Goal: Task Accomplishment & Management: Use online tool/utility

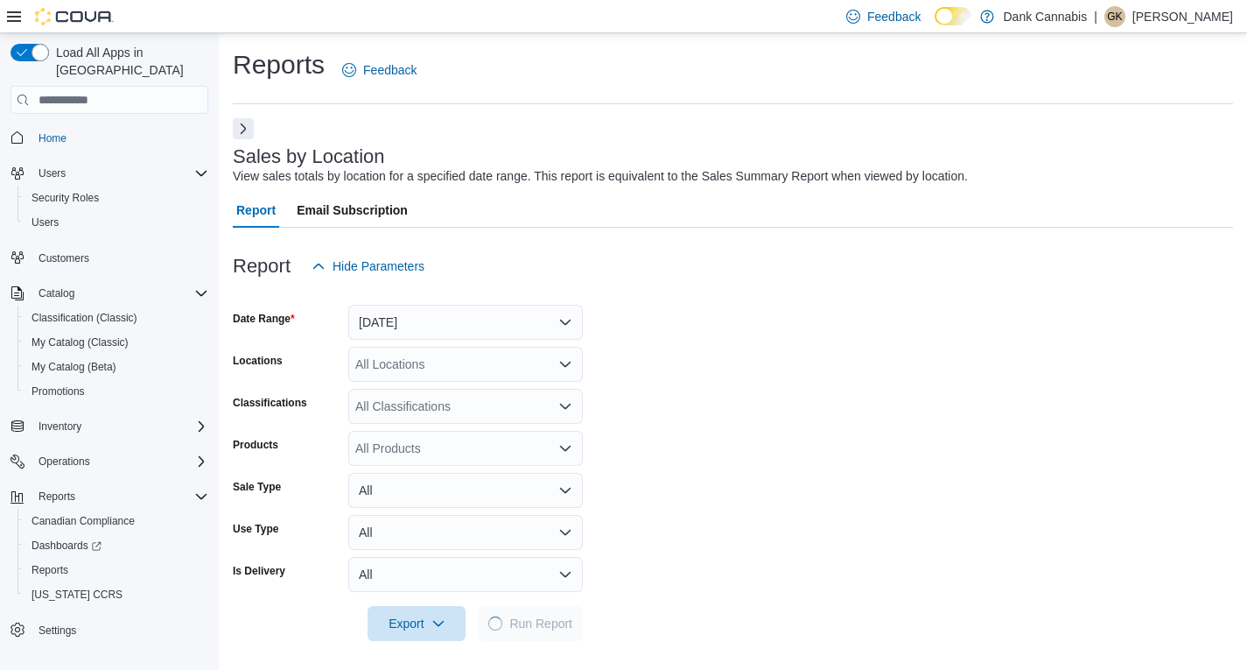
scroll to position [531, 0]
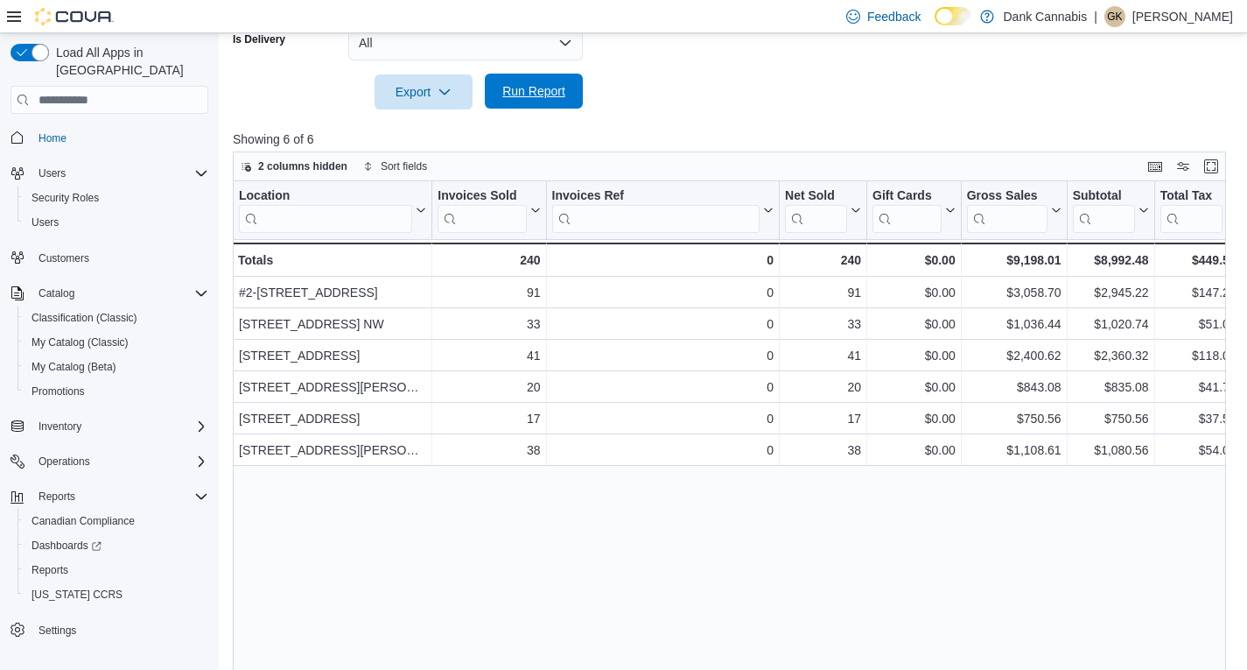
click at [528, 82] on span "Run Report" at bounding box center [533, 91] width 77 height 35
click at [530, 102] on span "Run Report" at bounding box center [533, 91] width 77 height 35
click at [537, 90] on span "Run Report" at bounding box center [533, 91] width 63 height 18
click at [538, 92] on span "Run Report" at bounding box center [533, 91] width 63 height 18
click at [558, 95] on span "Run Report" at bounding box center [533, 91] width 63 height 18
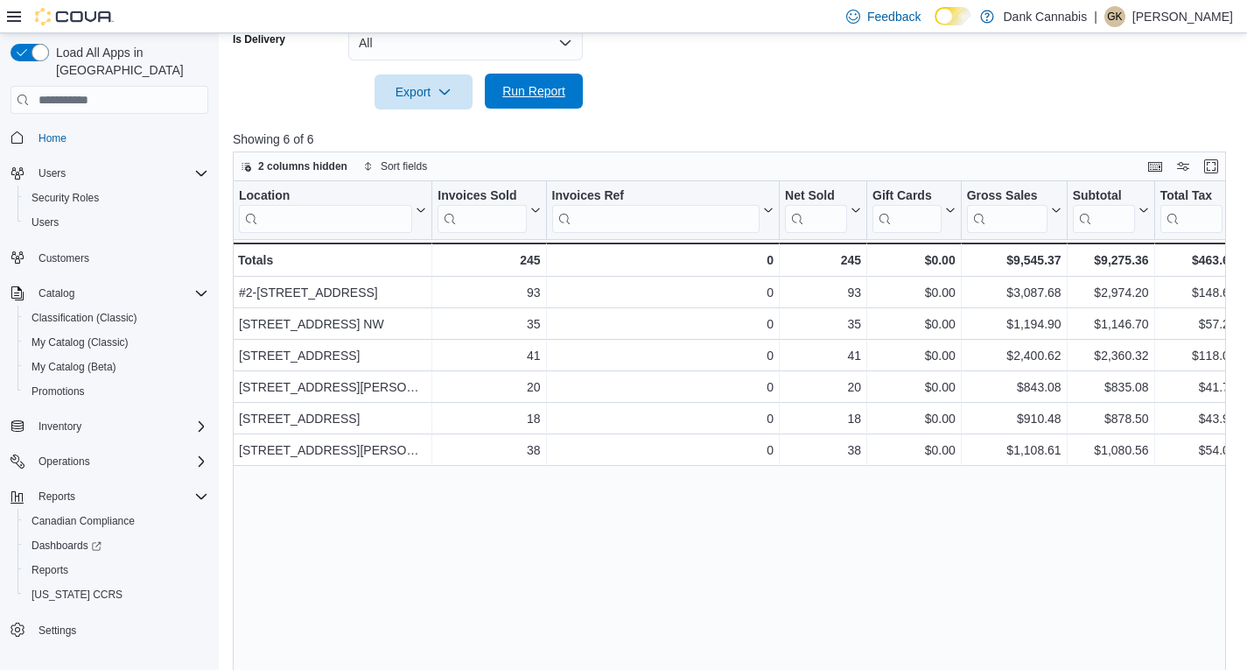
click at [530, 79] on span "Run Report" at bounding box center [533, 91] width 77 height 35
click at [523, 92] on span "Run Report" at bounding box center [533, 91] width 63 height 18
click at [530, 87] on span "Run Report" at bounding box center [533, 91] width 63 height 18
click at [535, 95] on span "Run Report" at bounding box center [533, 91] width 63 height 18
click at [546, 83] on span "Run Report" at bounding box center [533, 91] width 63 height 18
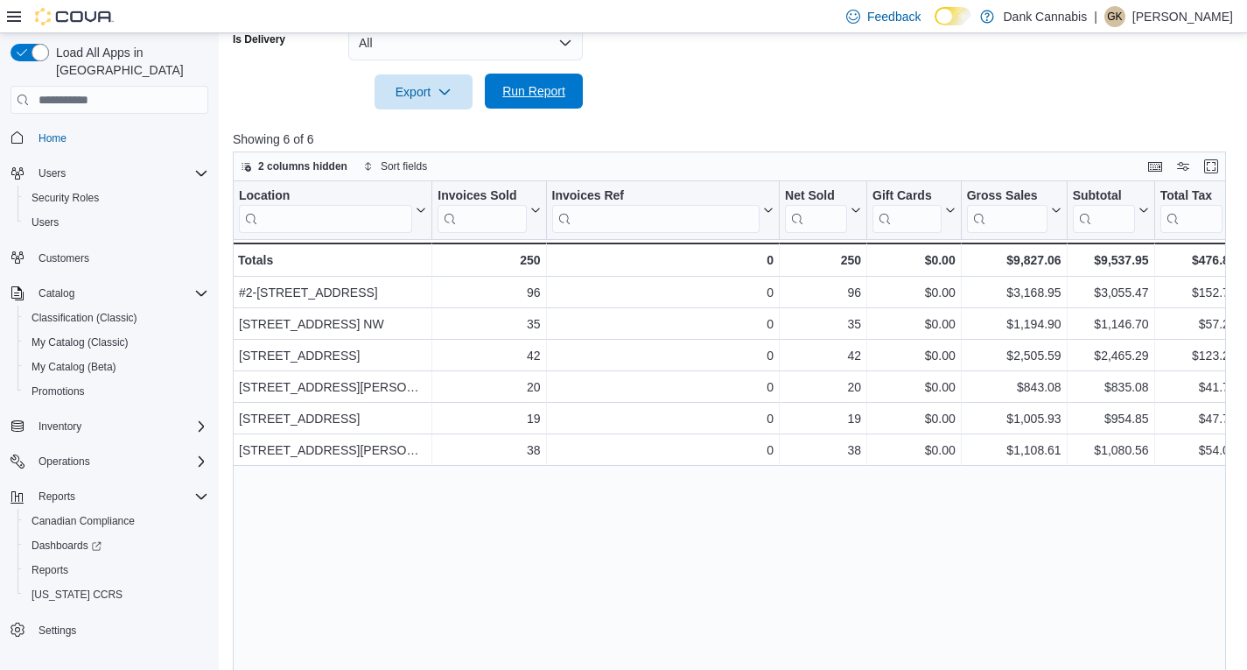
click at [537, 92] on span "Run Report" at bounding box center [533, 91] width 63 height 18
click at [534, 109] on span "Run Report" at bounding box center [533, 91] width 77 height 35
click at [539, 87] on span "Run Report" at bounding box center [533, 91] width 63 height 18
click at [538, 99] on span "Run Report" at bounding box center [533, 91] width 63 height 18
click at [525, 92] on span "Run Report" at bounding box center [533, 91] width 63 height 18
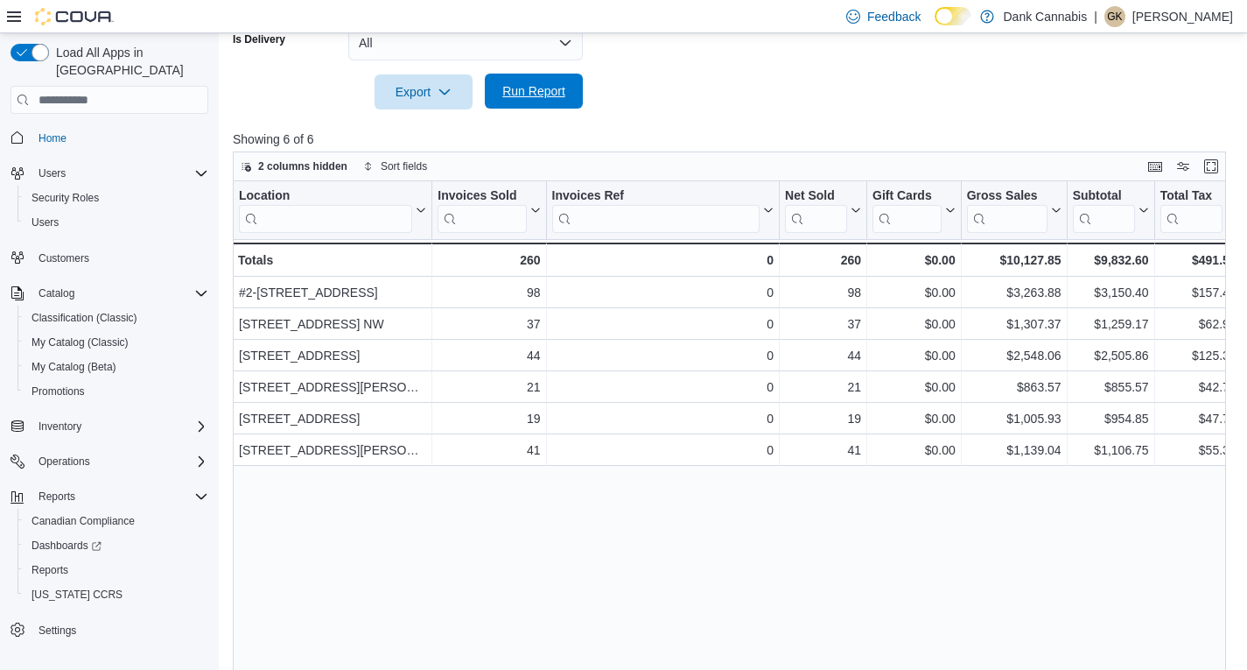
click at [530, 95] on span "Run Report" at bounding box center [533, 91] width 63 height 18
click at [946, 517] on div "Location Click to view column header actions Invoices Sold Click to view column…" at bounding box center [734, 434] width 1003 height 506
click at [537, 95] on span "Run Report" at bounding box center [533, 91] width 63 height 18
click at [507, 86] on span "Run Report" at bounding box center [533, 91] width 63 height 18
click at [551, 86] on span "Run Report" at bounding box center [533, 91] width 63 height 18
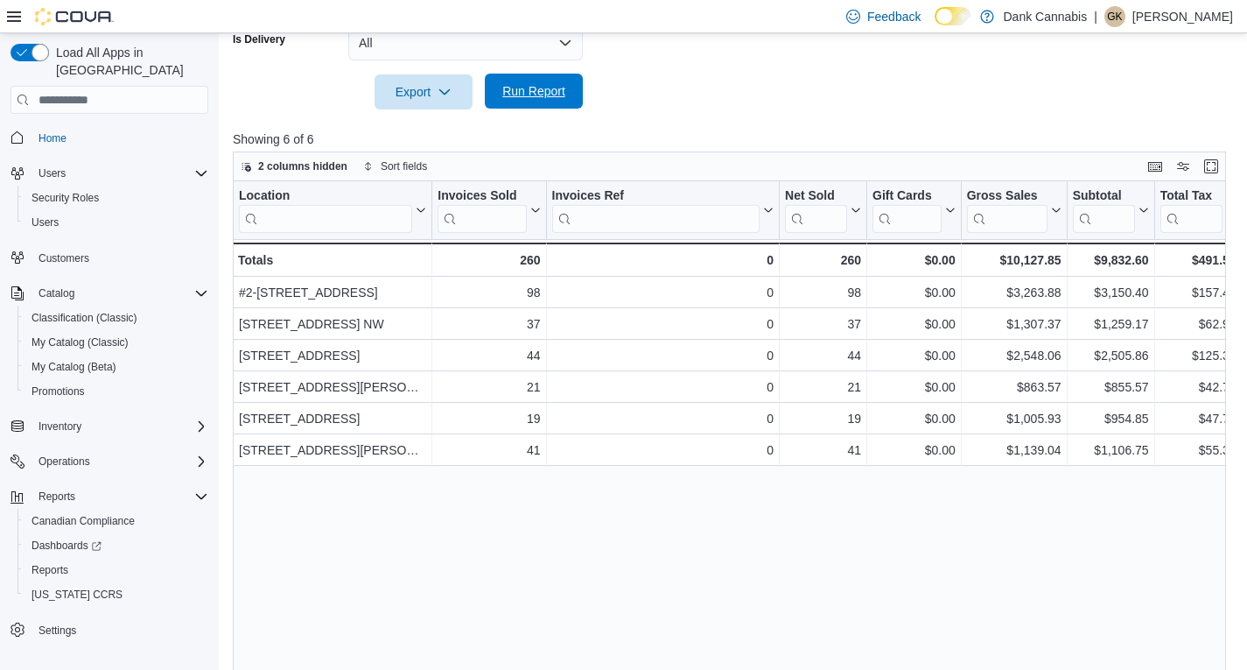
click at [536, 99] on span "Run Report" at bounding box center [533, 91] width 63 height 18
click at [536, 92] on span "Run Report" at bounding box center [533, 91] width 63 height 18
click at [558, 102] on span "Run Report" at bounding box center [533, 91] width 77 height 35
click at [509, 87] on span "Run Report" at bounding box center [533, 91] width 63 height 18
click at [558, 83] on span "Run Report" at bounding box center [533, 91] width 77 height 35
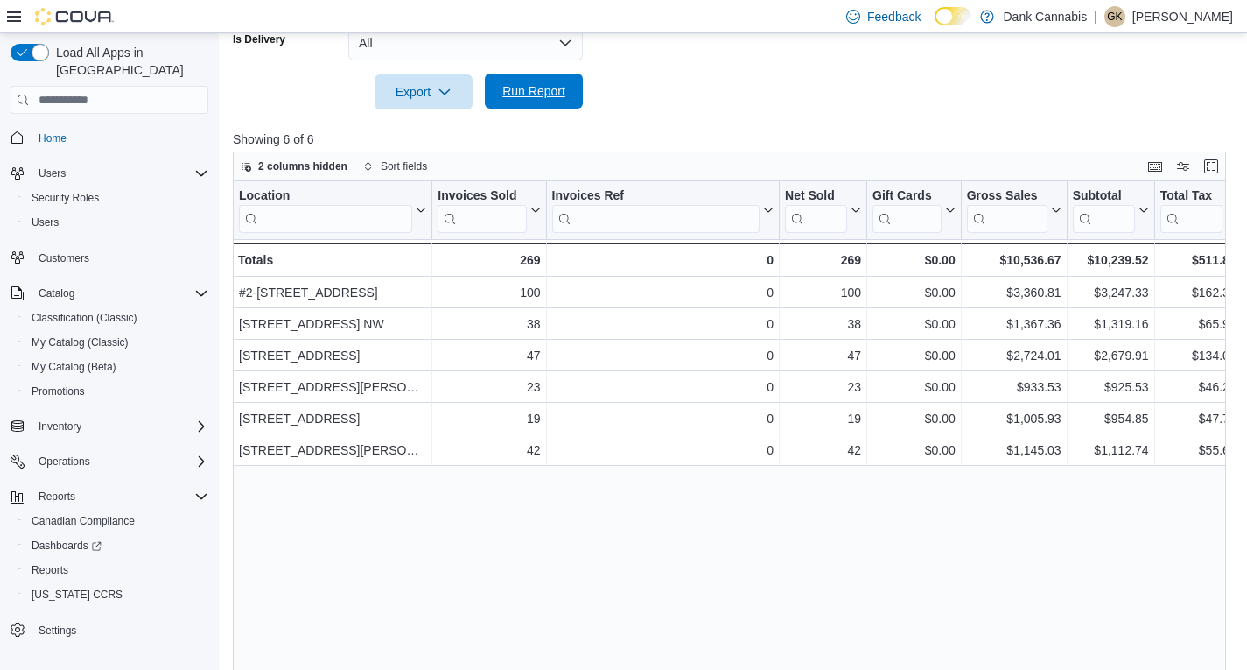
click at [552, 96] on span "Run Report" at bounding box center [533, 91] width 63 height 18
click at [532, 117] on div at bounding box center [734, 119] width 1003 height 21
click at [539, 90] on span "Run Report" at bounding box center [533, 91] width 63 height 18
click at [533, 96] on span "Run Report" at bounding box center [533, 91] width 63 height 18
click at [510, 81] on span "Run Report" at bounding box center [533, 91] width 77 height 35
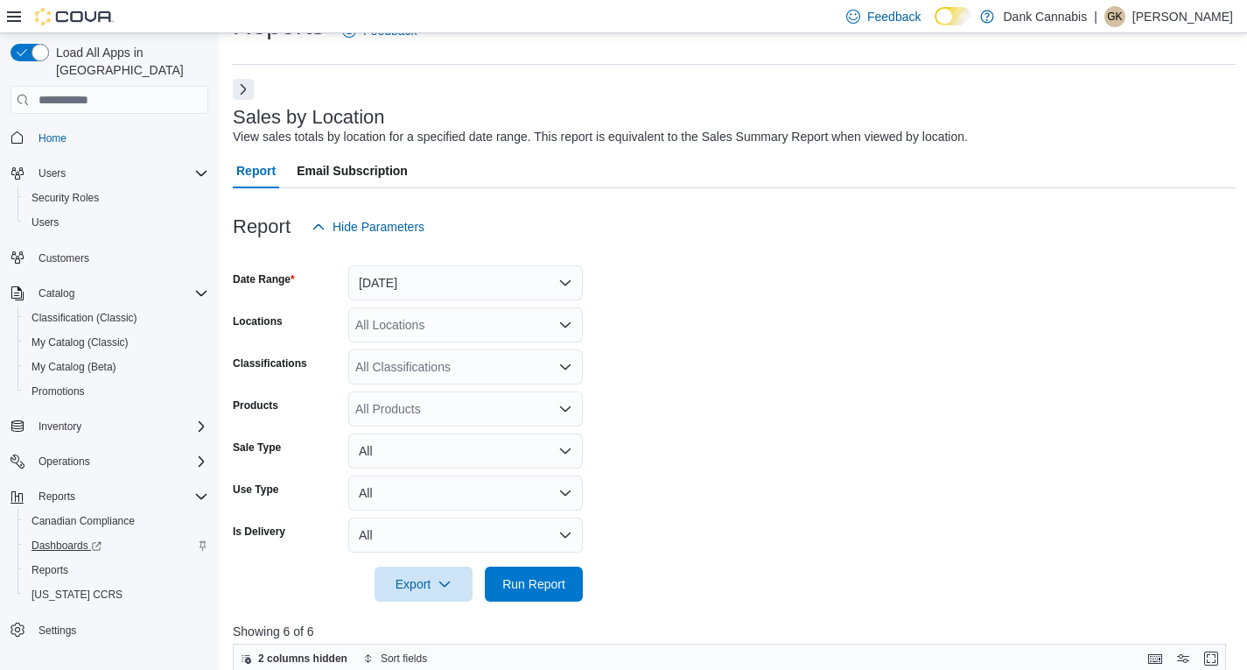
scroll to position [88, 0]
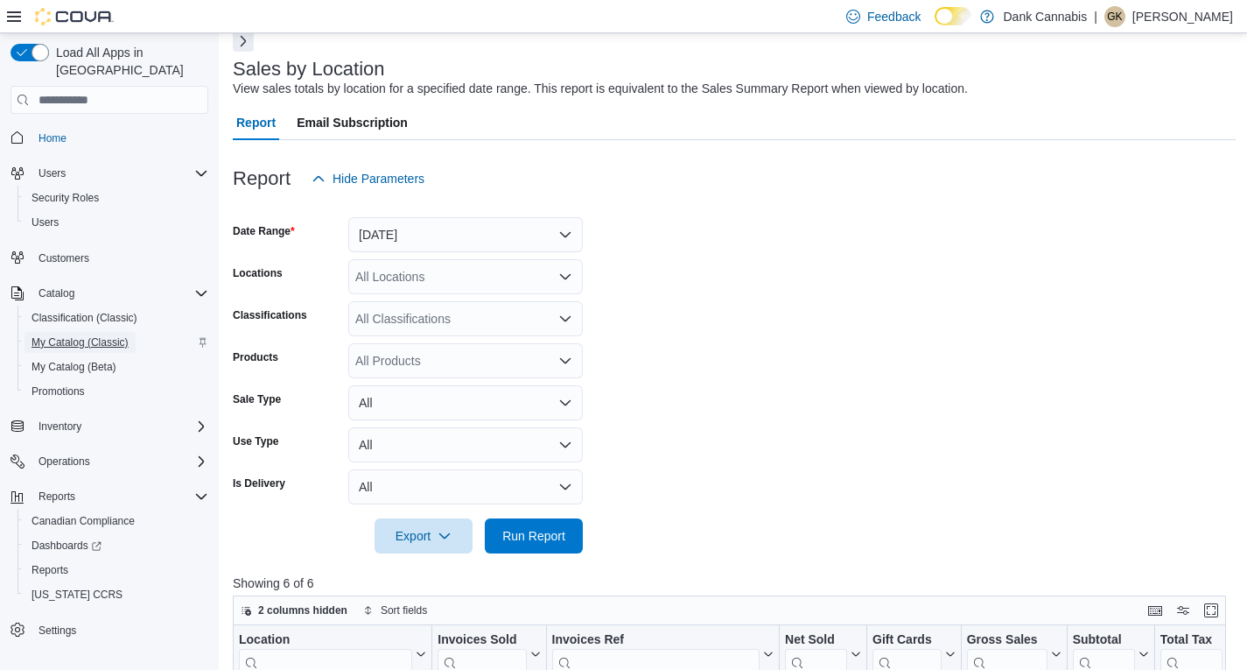
click at [114, 335] on span "My Catalog (Classic)" at bounding box center [80, 342] width 97 height 14
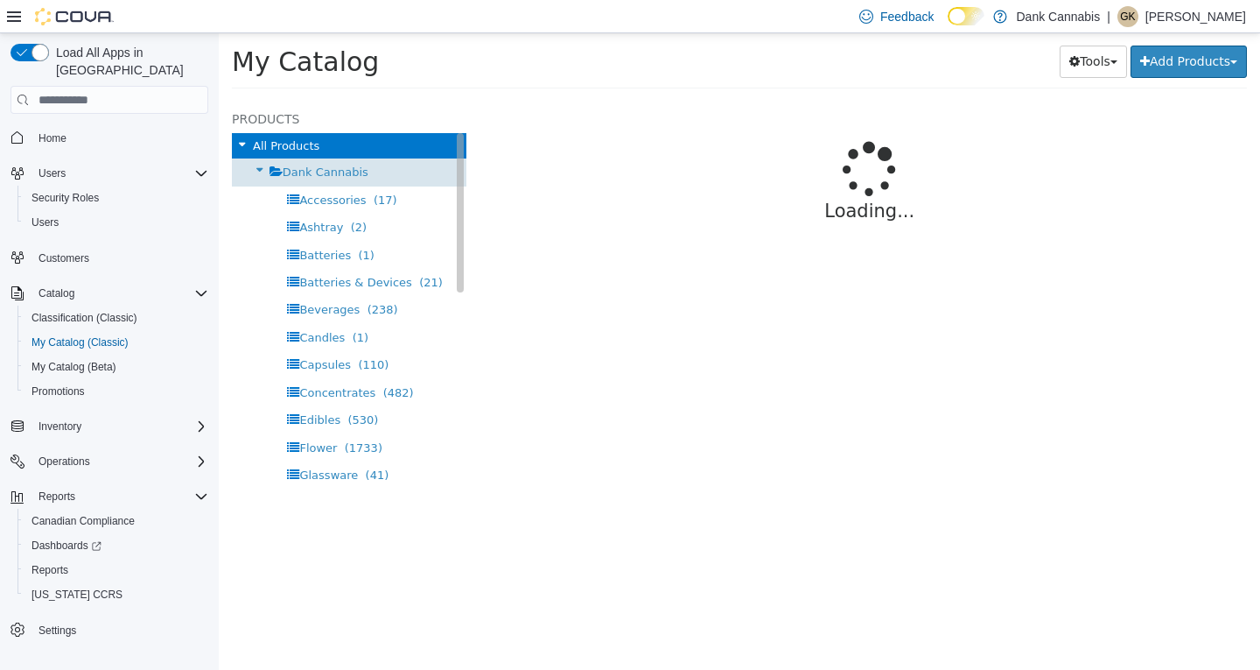
select select "**********"
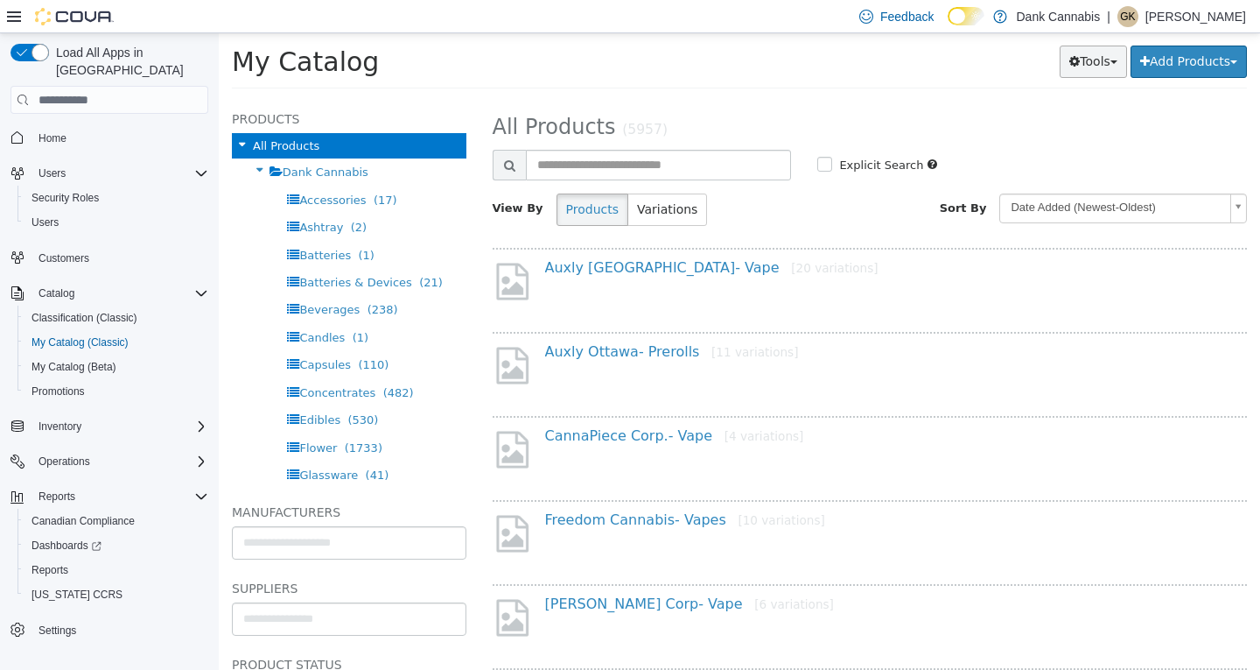
click at [1085, 67] on button "Tools" at bounding box center [1093, 62] width 67 height 32
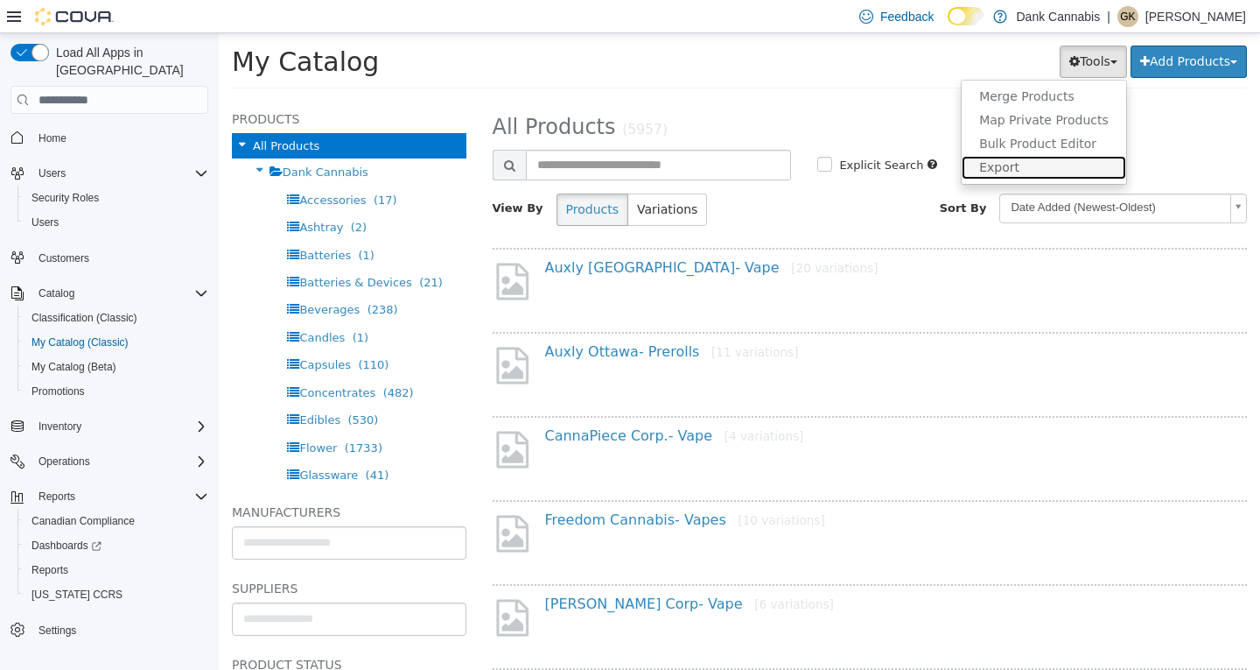
click at [1015, 169] on link "Export" at bounding box center [1044, 168] width 165 height 24
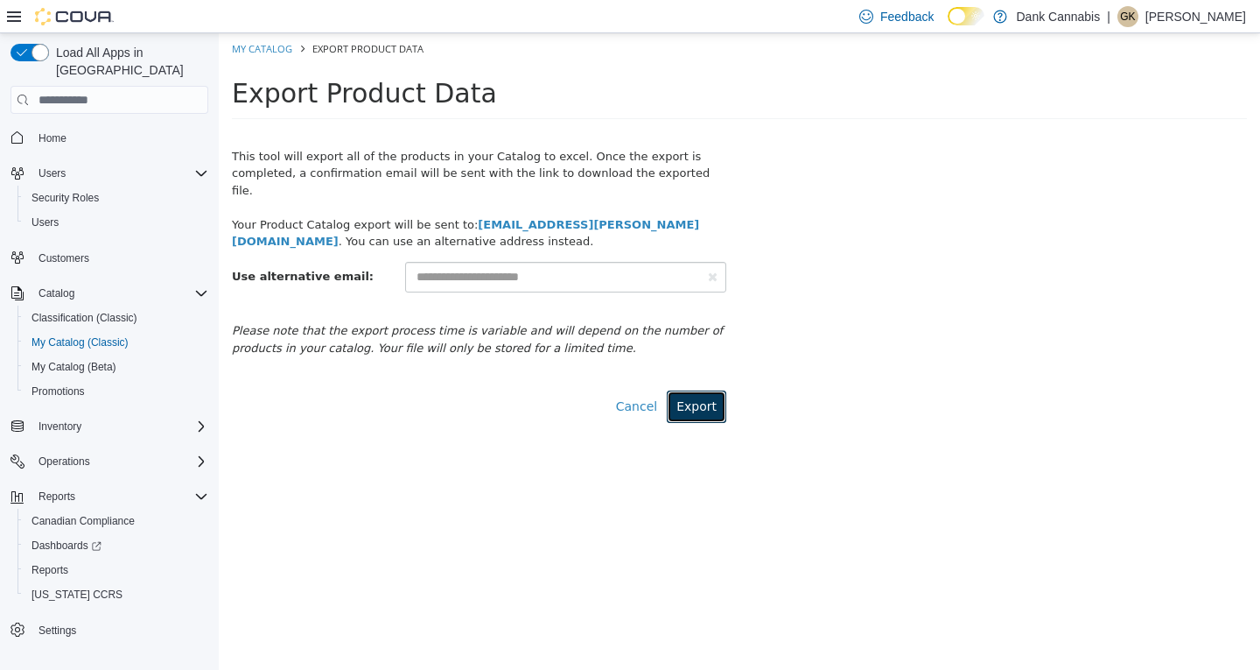
click at [705, 390] on button "Export" at bounding box center [697, 406] width 60 height 32
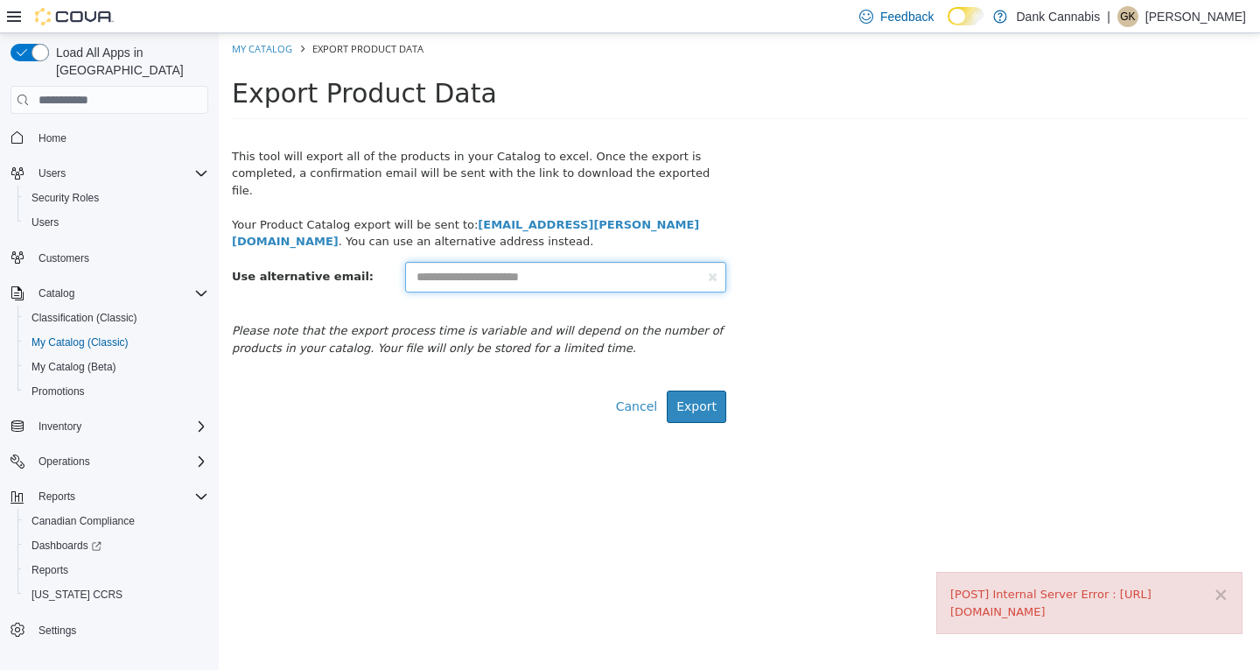
click at [490, 263] on input "text" at bounding box center [565, 277] width 321 height 31
type input "**********"
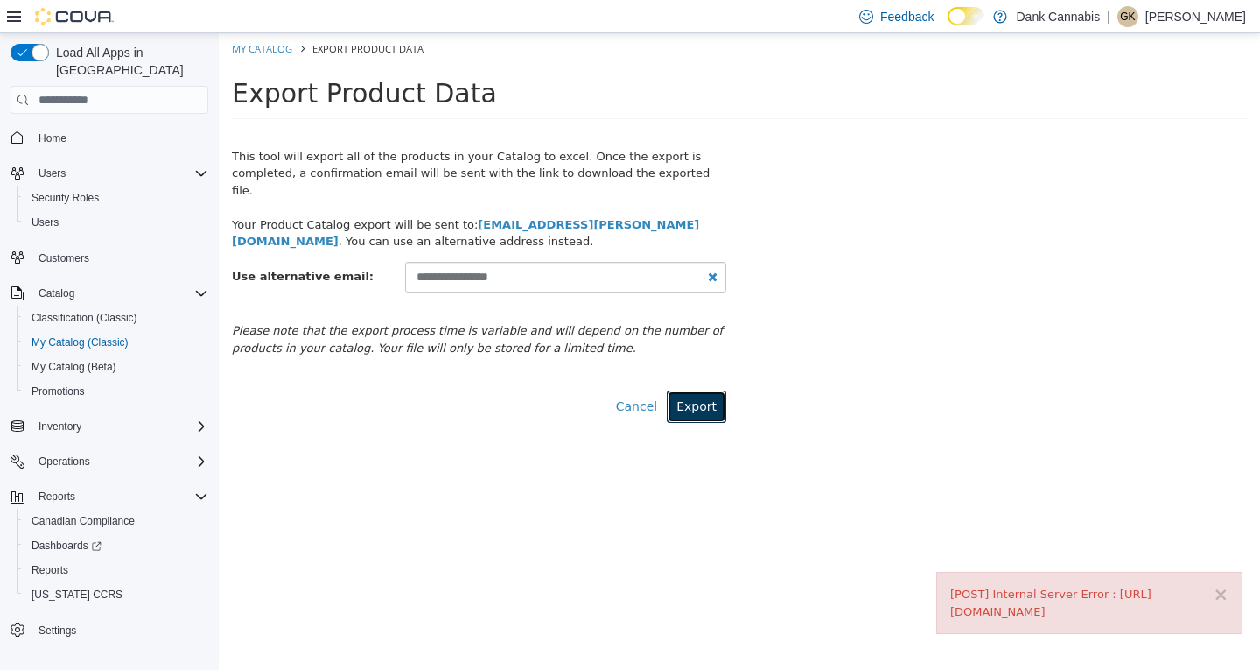
click at [705, 390] on button "Export" at bounding box center [697, 406] width 60 height 32
select select "**********"
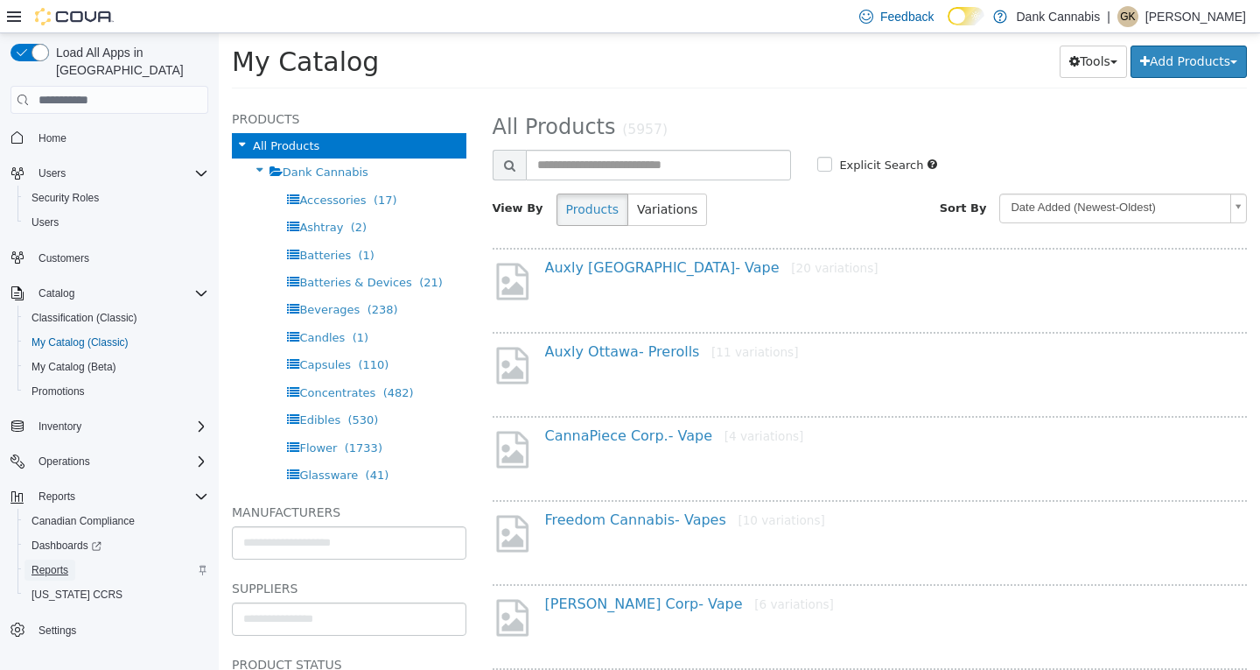
click at [54, 563] on span "Reports" at bounding box center [50, 570] width 37 height 14
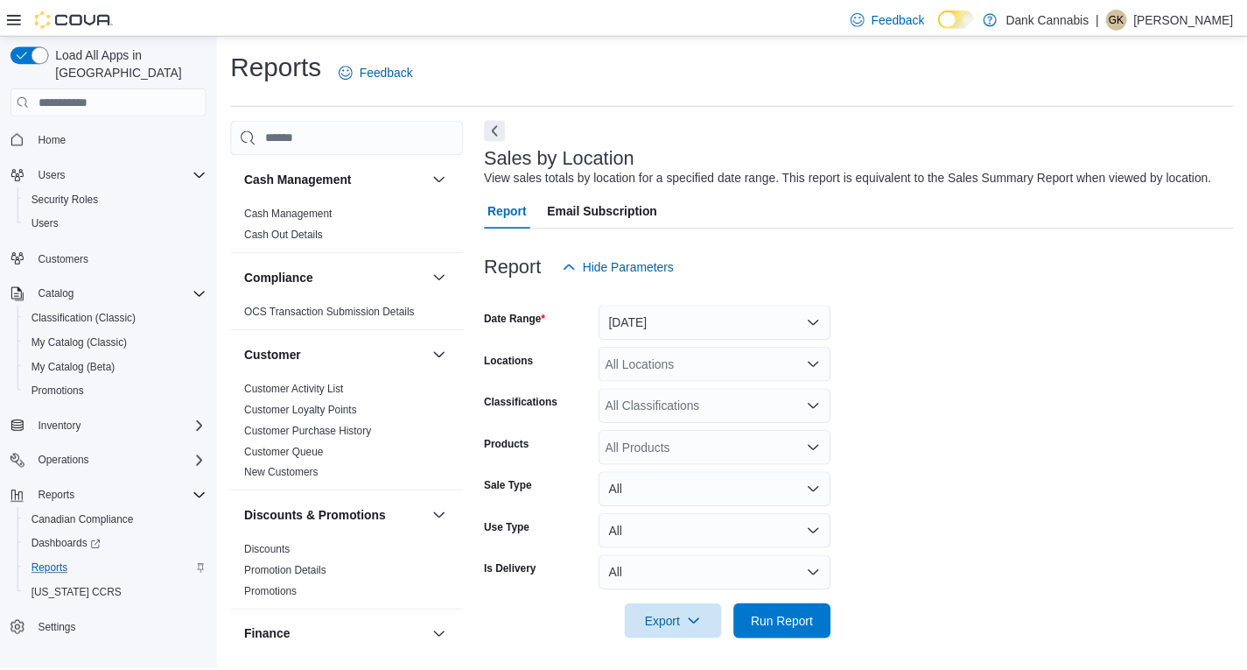
scroll to position [6, 0]
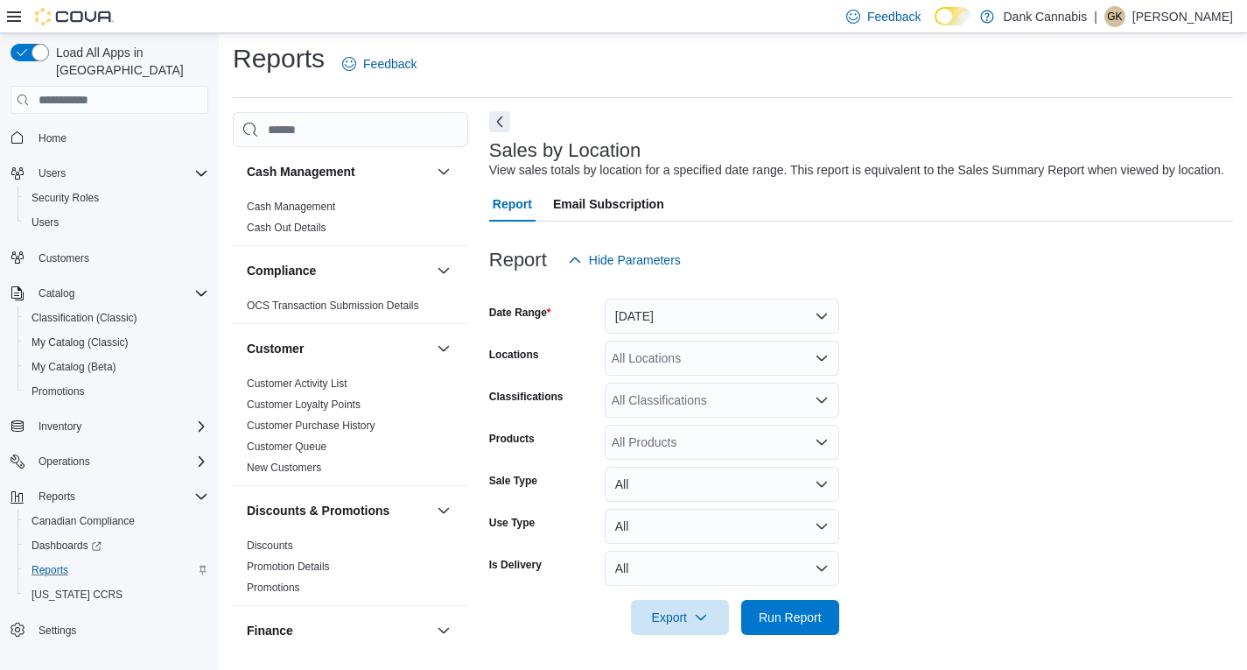
click at [502, 129] on button "Next" at bounding box center [499, 121] width 21 height 21
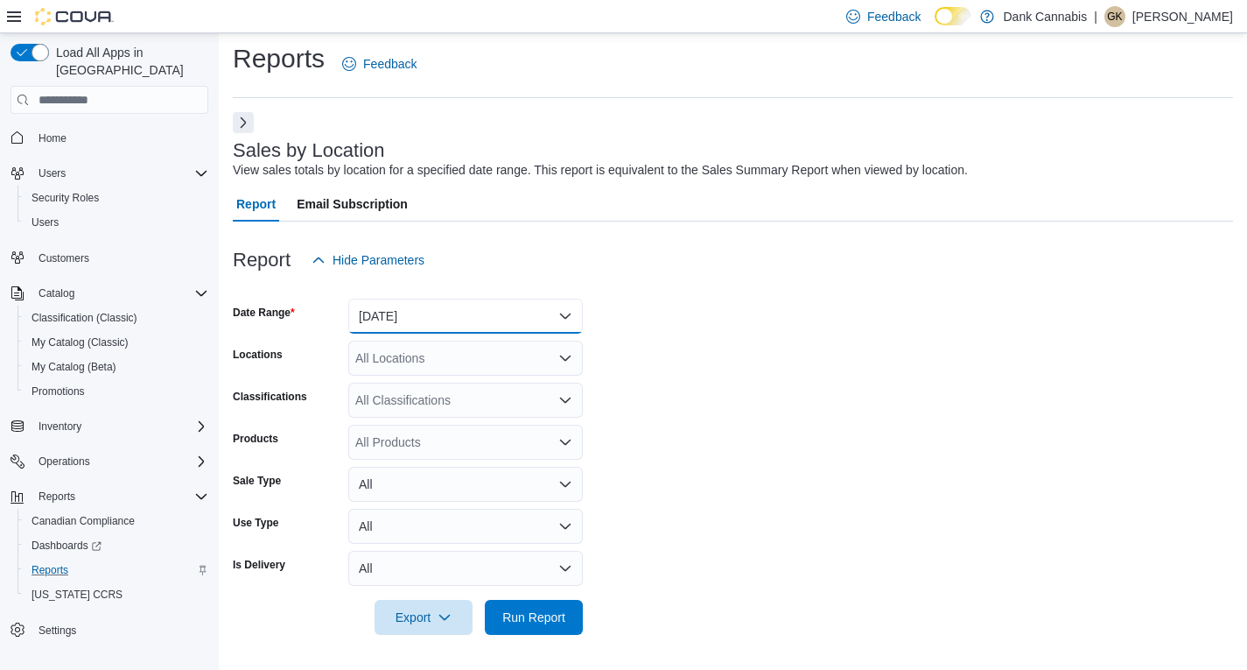
click at [374, 320] on button "[DATE]" at bounding box center [465, 315] width 235 height 35
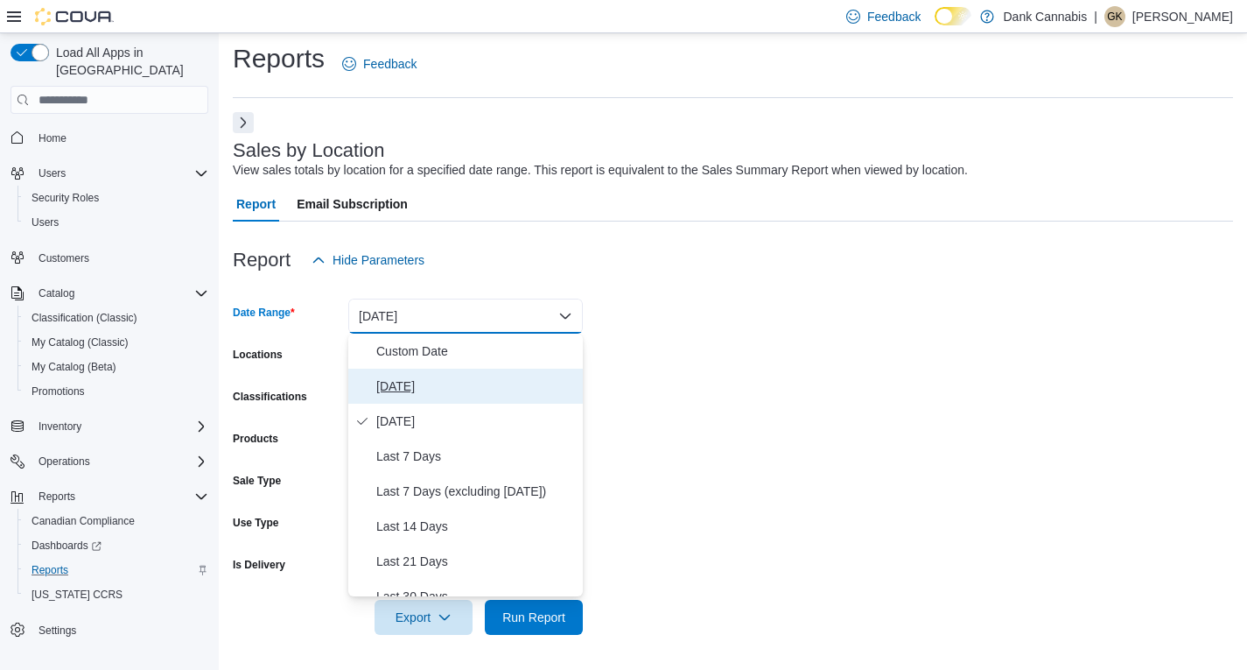
click at [417, 384] on span "[DATE]" at bounding box center [476, 386] width 200 height 21
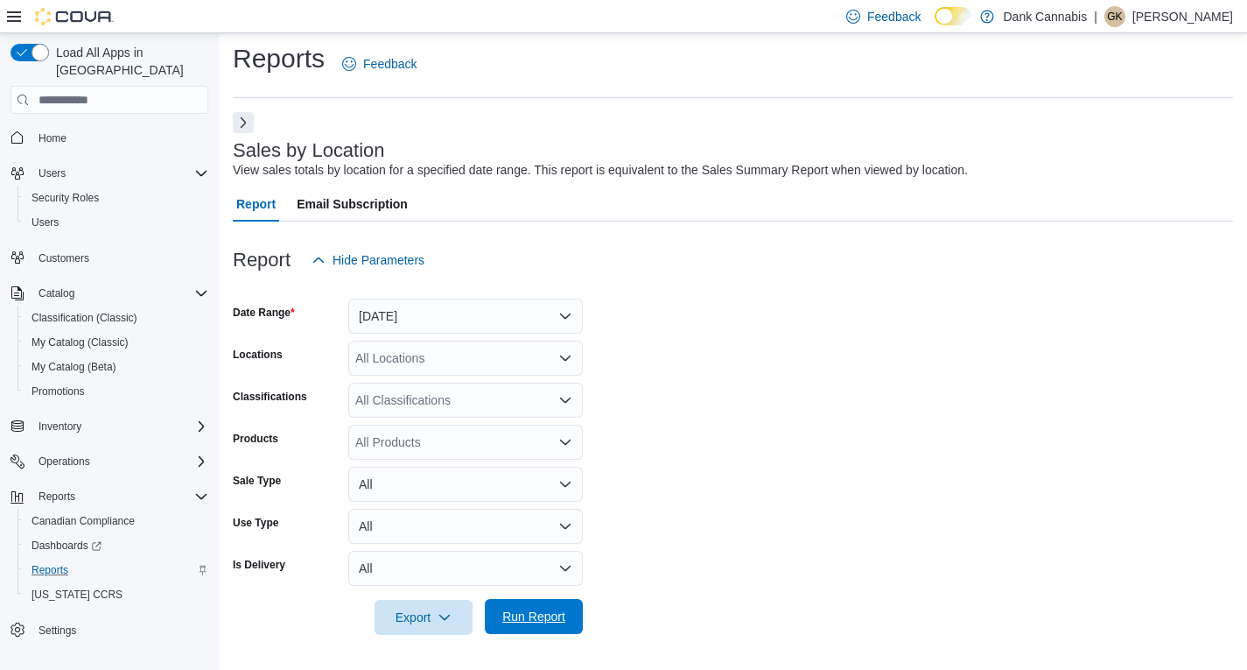
click at [524, 613] on span "Run Report" at bounding box center [533, 616] width 63 height 18
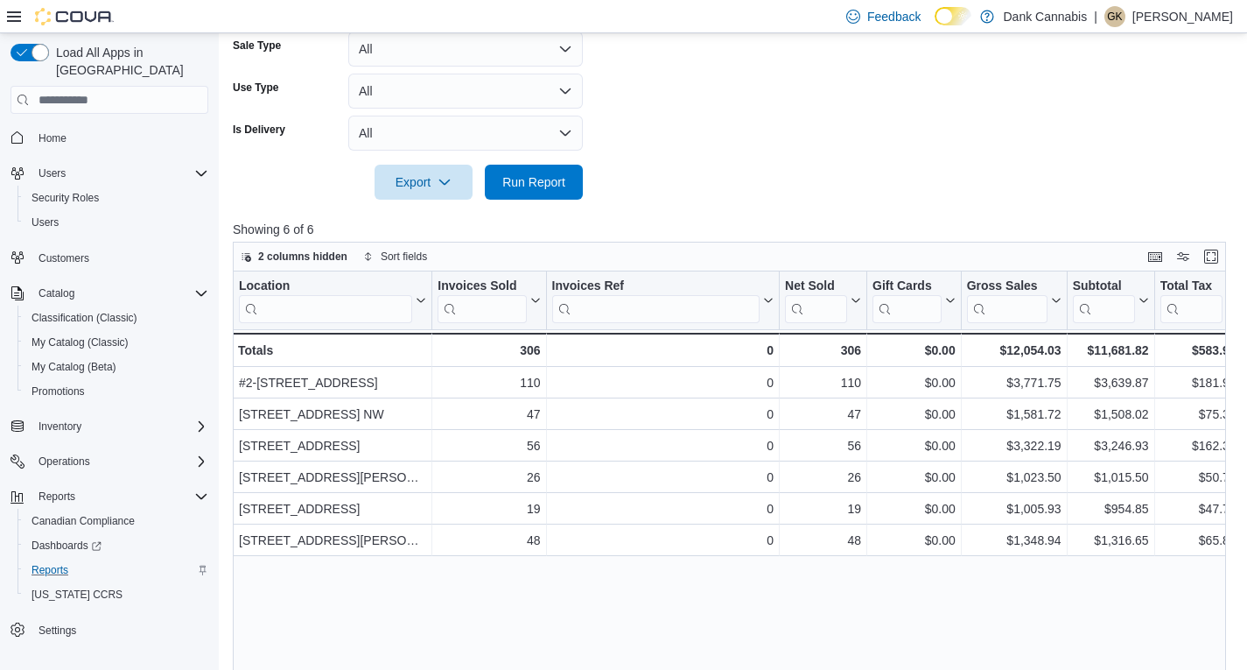
scroll to position [444, 0]
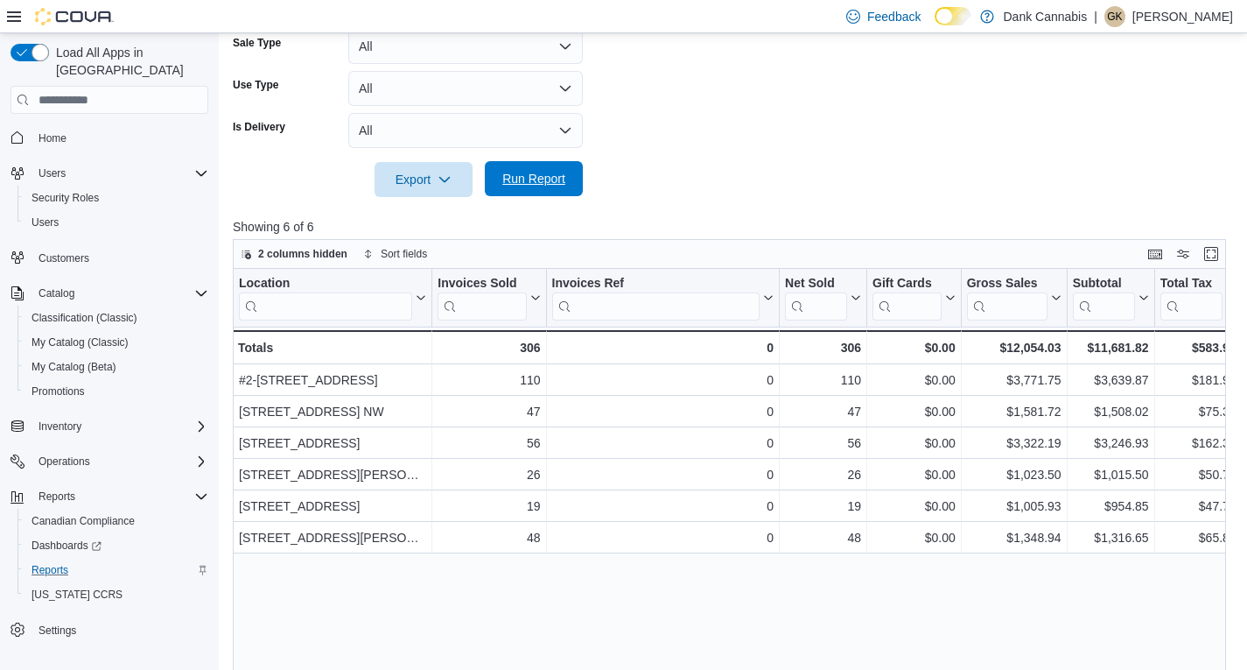
click at [551, 173] on span "Run Report" at bounding box center [533, 179] width 63 height 18
click at [554, 181] on span "Run Report" at bounding box center [533, 179] width 63 height 18
click at [524, 173] on span "Run Report" at bounding box center [533, 179] width 63 height 18
click at [529, 173] on span "Run Report" at bounding box center [533, 179] width 63 height 18
click at [555, 171] on span "Run Report" at bounding box center [533, 178] width 77 height 35
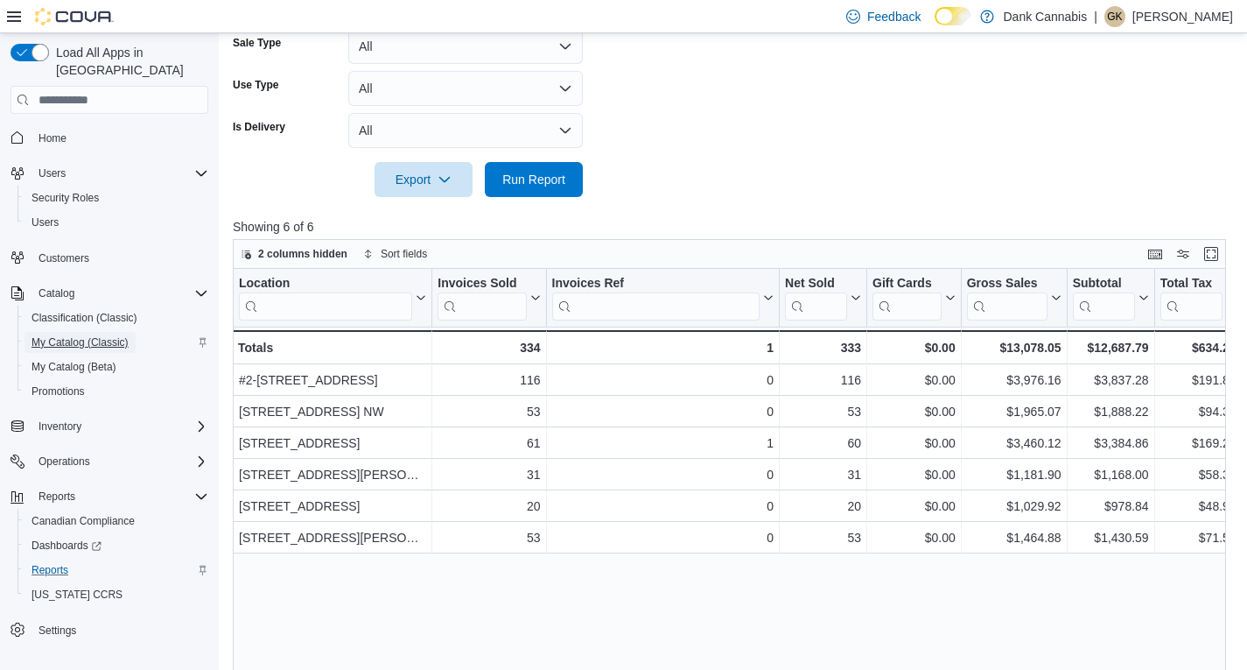
click at [96, 335] on span "My Catalog (Classic)" at bounding box center [80, 342] width 97 height 14
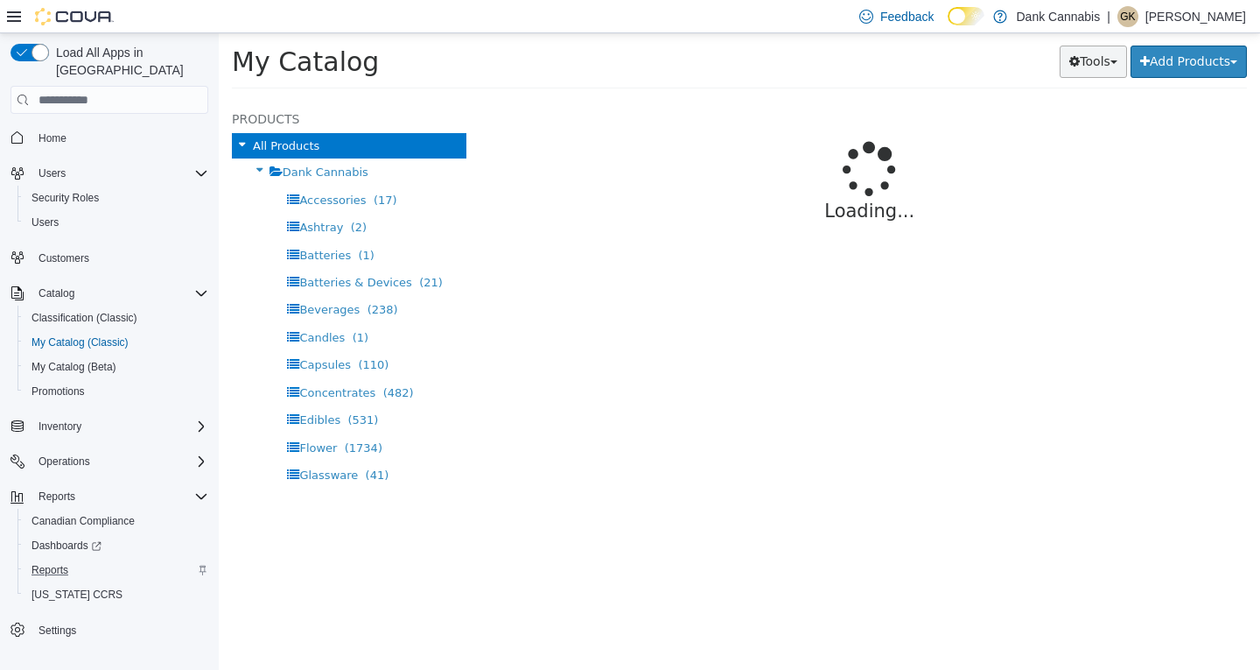
click at [1074, 65] on button "Tools" at bounding box center [1093, 62] width 67 height 32
select select "**********"
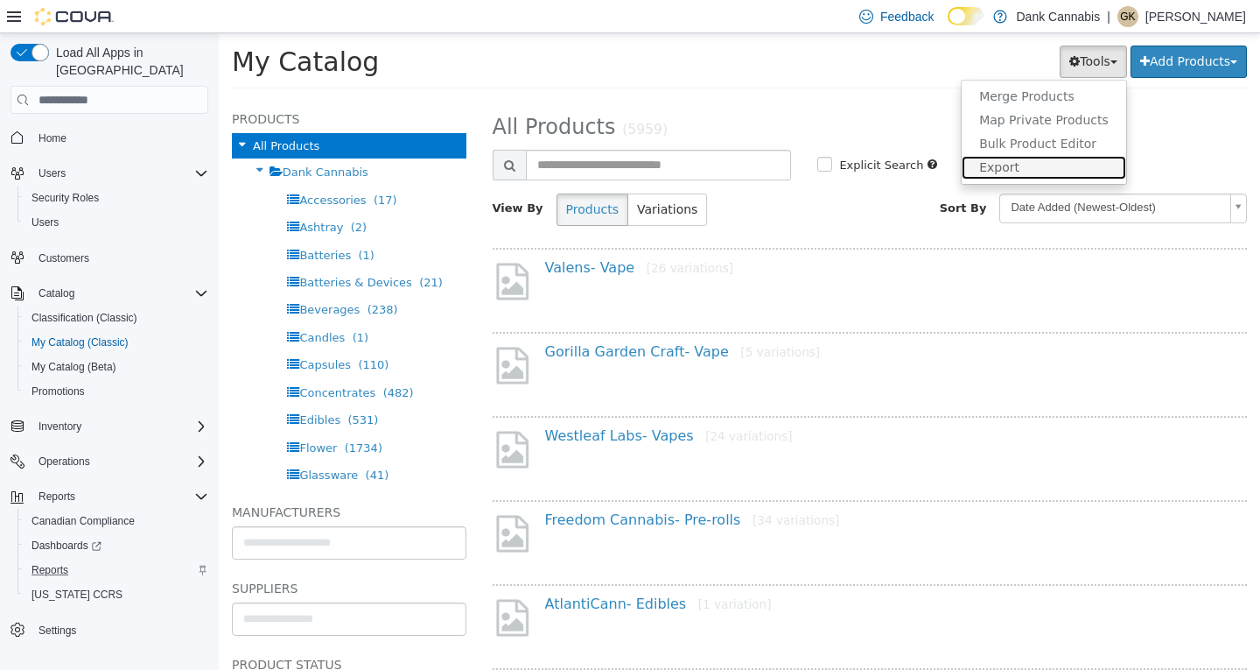
click at [1008, 167] on link "Export" at bounding box center [1044, 168] width 165 height 24
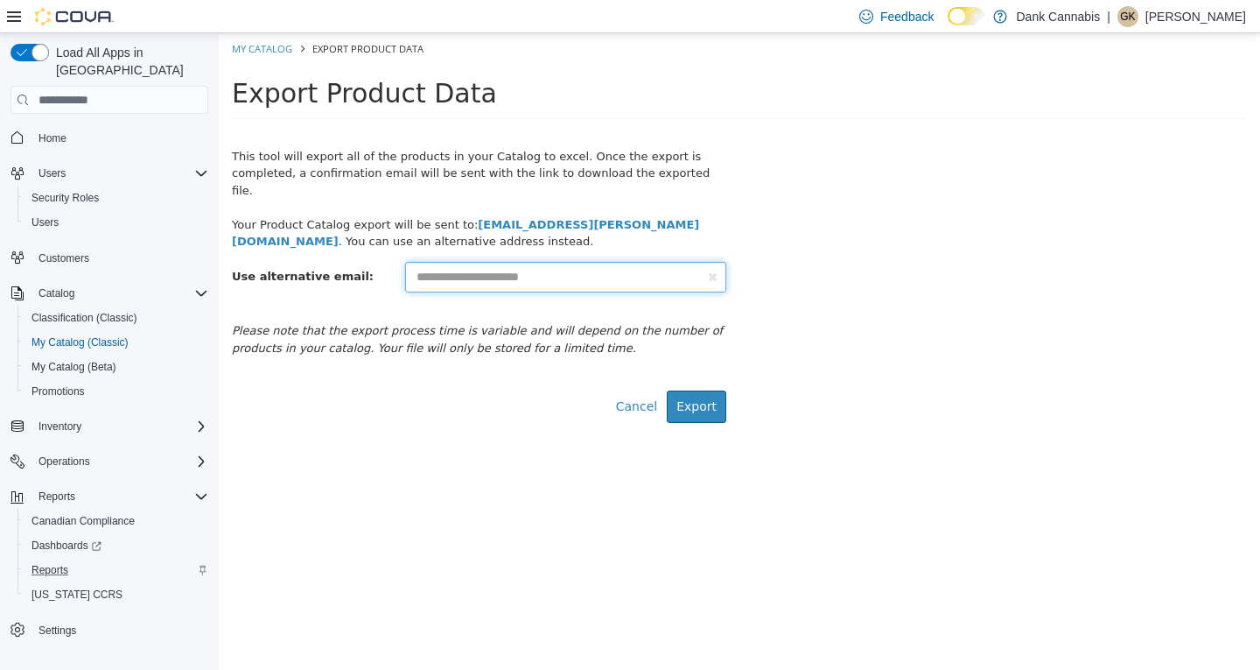
click at [554, 270] on input "text" at bounding box center [565, 277] width 321 height 31
type input "*********"
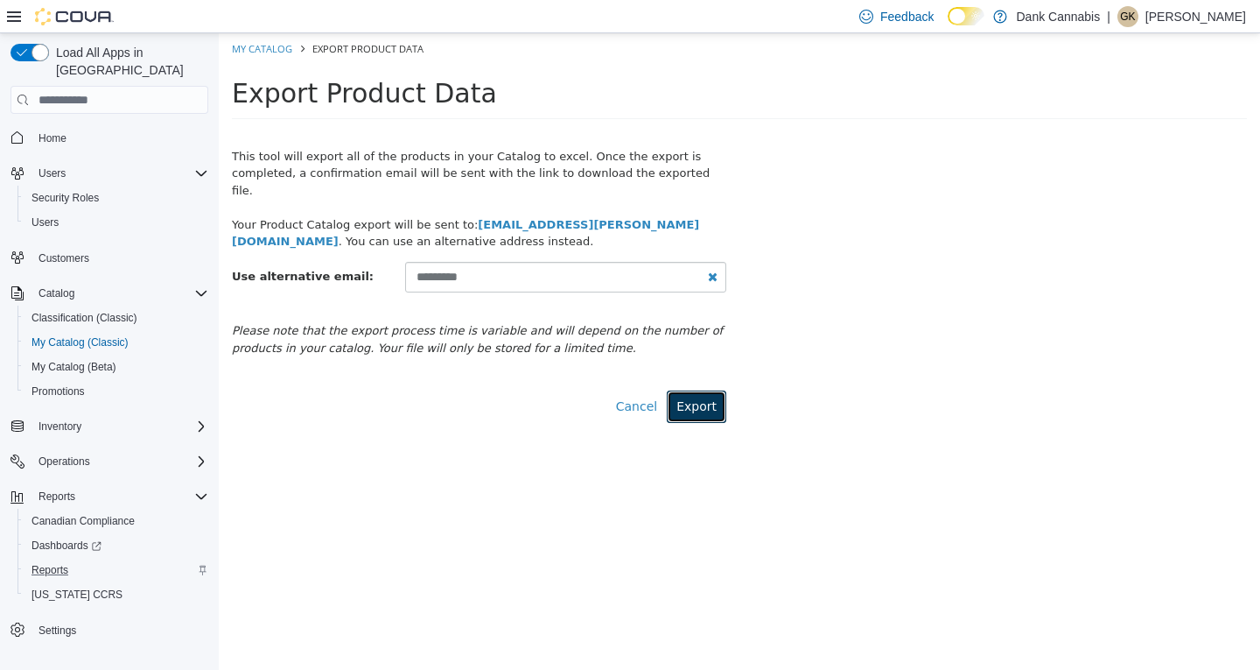
click at [700, 390] on button "Export" at bounding box center [697, 406] width 60 height 32
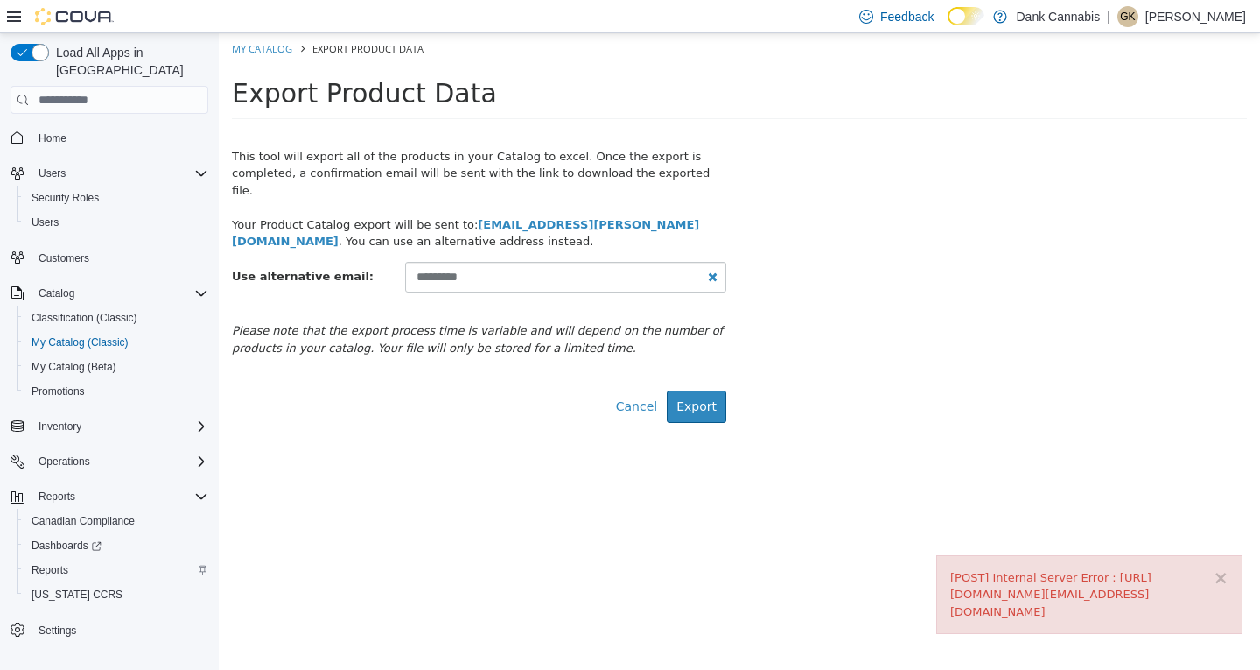
click at [714, 270] on icon "reset" at bounding box center [713, 276] width 10 height 12
click at [614, 262] on input "*********" at bounding box center [565, 277] width 321 height 31
click at [567, 262] on input "**********" at bounding box center [565, 277] width 321 height 31
type input "**********"
click at [436, 423] on html "**********" at bounding box center [740, 228] width 1042 height 390
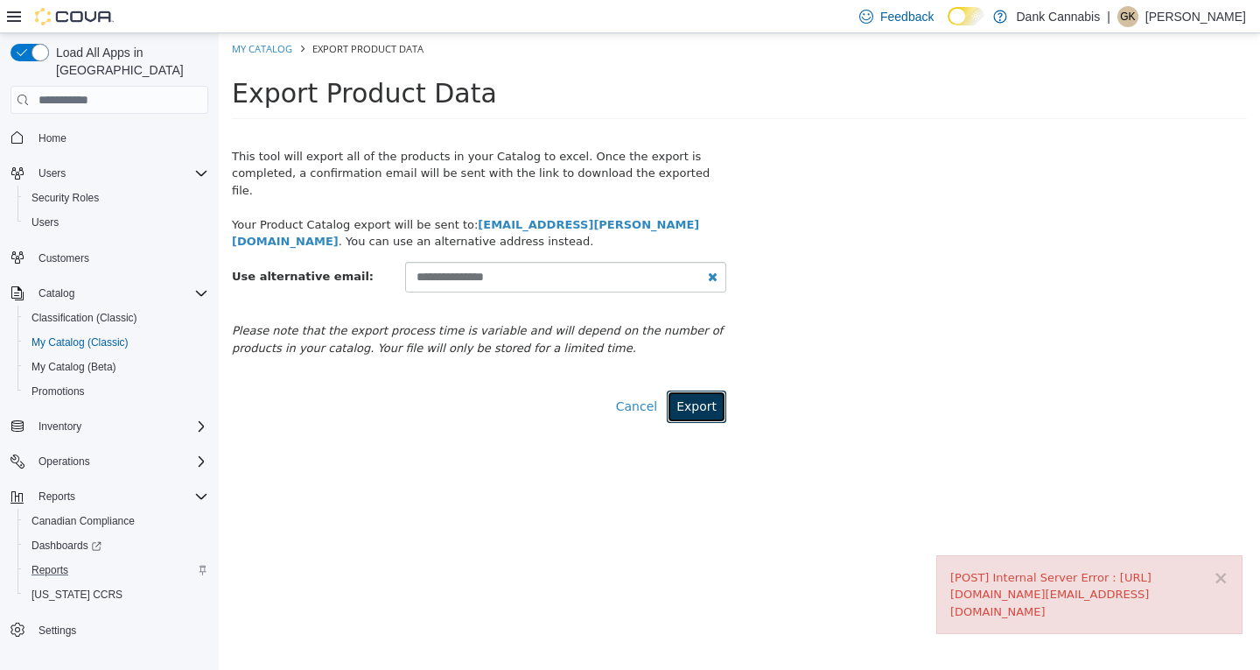
click at [706, 390] on button "Export" at bounding box center [697, 406] width 60 height 32
click at [260, 46] on link "My Catalog" at bounding box center [262, 48] width 60 height 13
select select "**********"
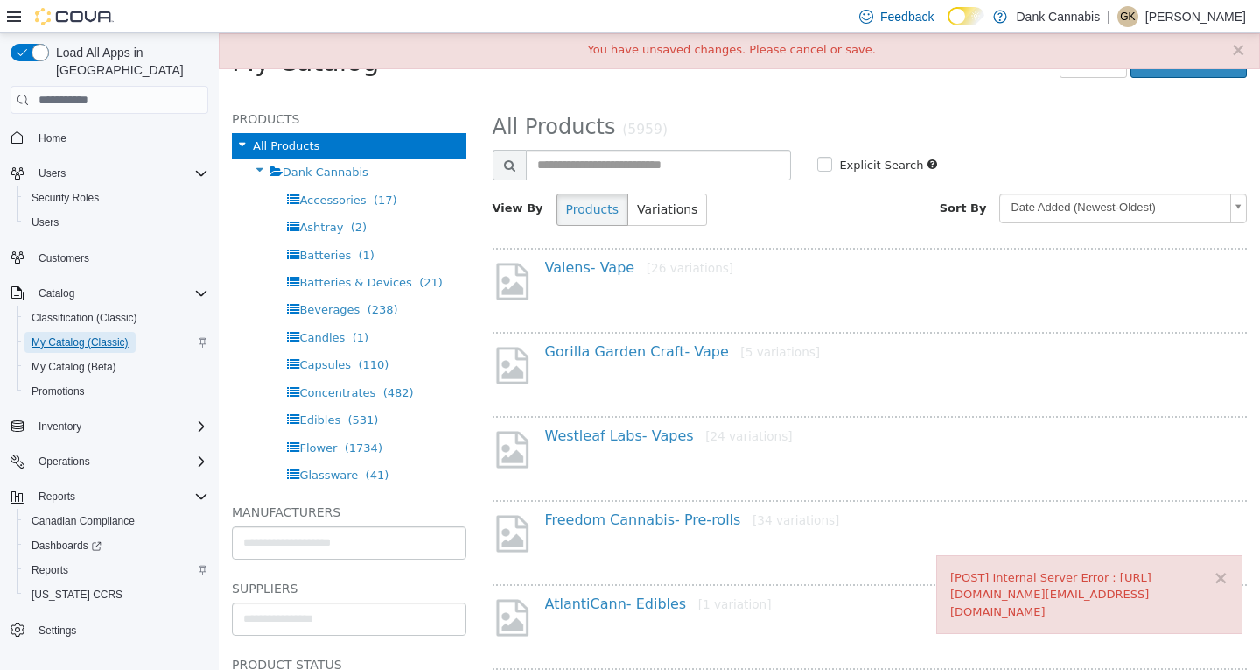
click at [108, 335] on span "My Catalog (Classic)" at bounding box center [80, 342] width 97 height 14
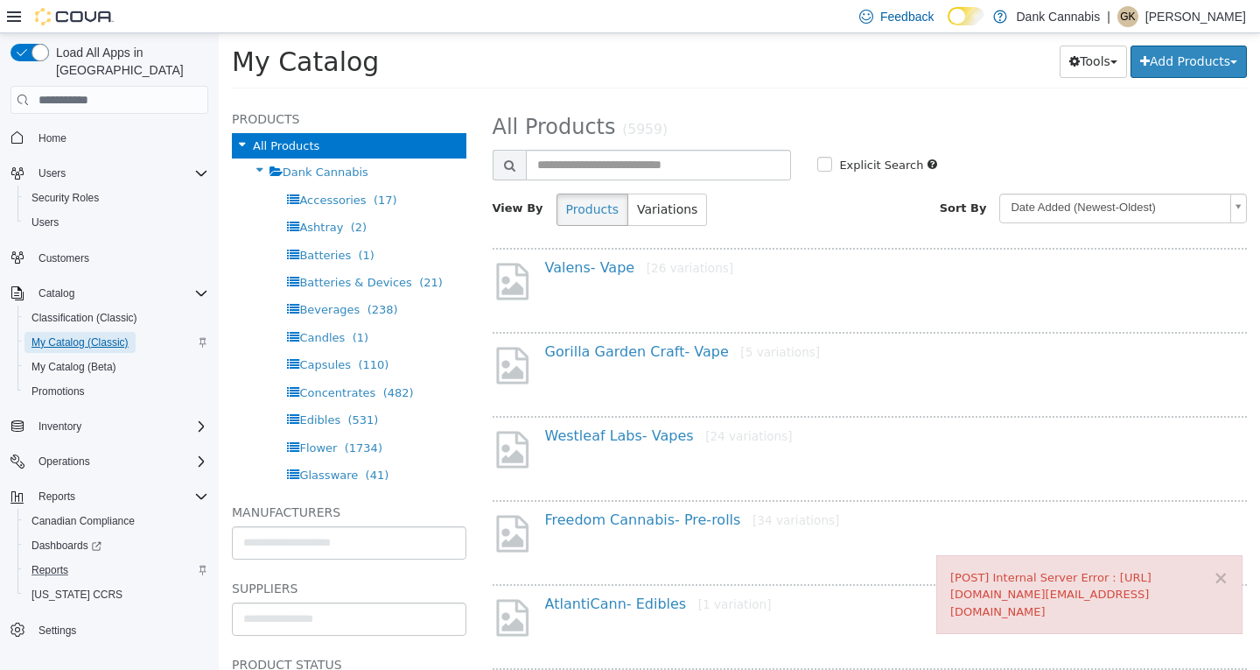
click at [107, 335] on span "My Catalog (Classic)" at bounding box center [80, 342] width 97 height 14
click at [1074, 75] on button "Tools" at bounding box center [1093, 62] width 67 height 32
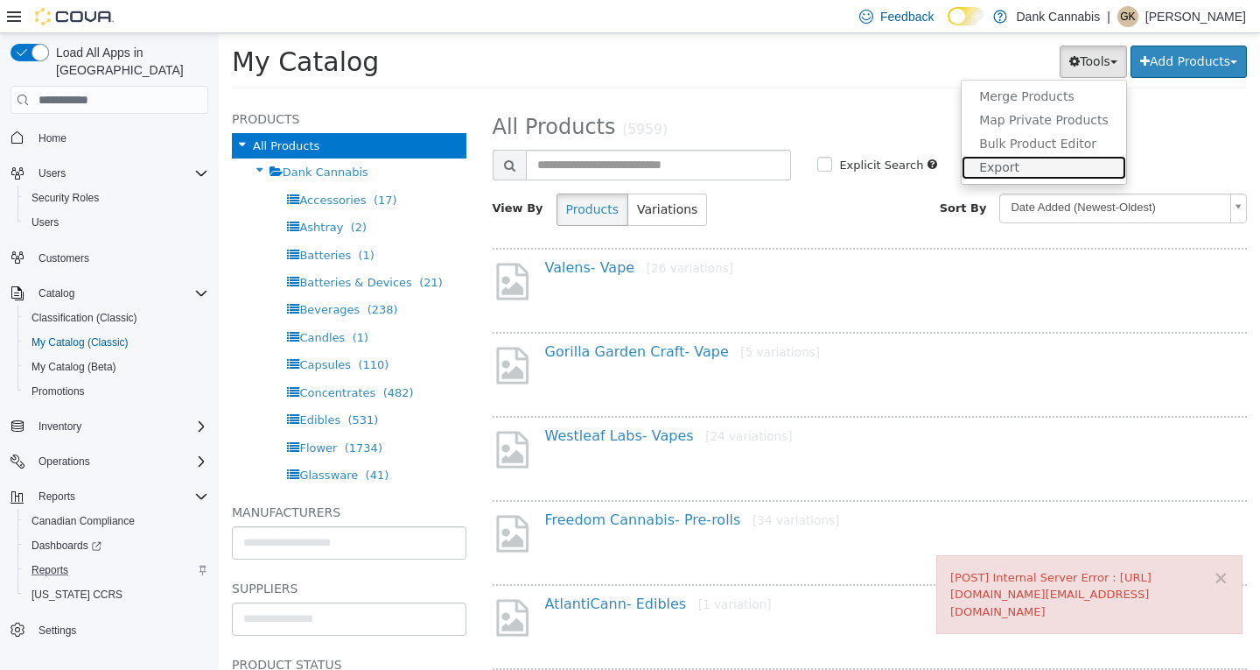
click at [1001, 172] on link "Export" at bounding box center [1044, 168] width 165 height 24
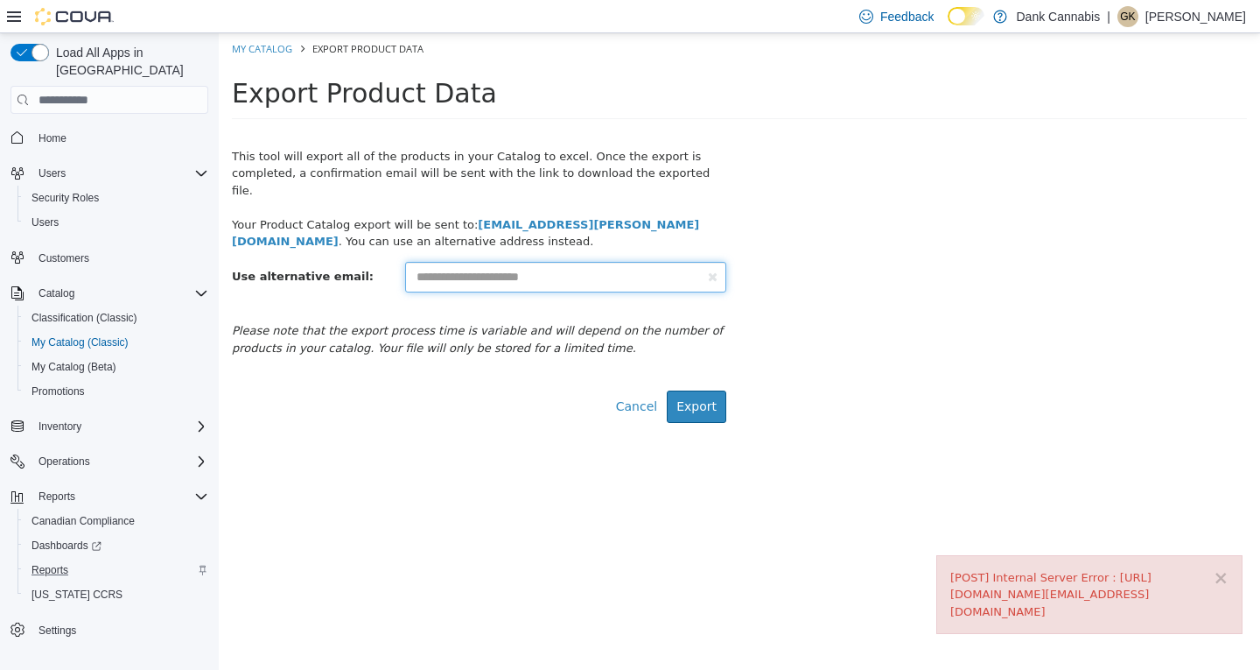
click at [551, 262] on input "text" at bounding box center [565, 277] width 321 height 31
click at [888, 204] on div "This tool will export all of the products in your Catalog to excel. Once the ex…" at bounding box center [740, 276] width 1042 height 292
click at [502, 262] on input "text" at bounding box center [565, 277] width 321 height 31
type input "**********"
click at [465, 418] on html "**********" at bounding box center [740, 228] width 1042 height 390
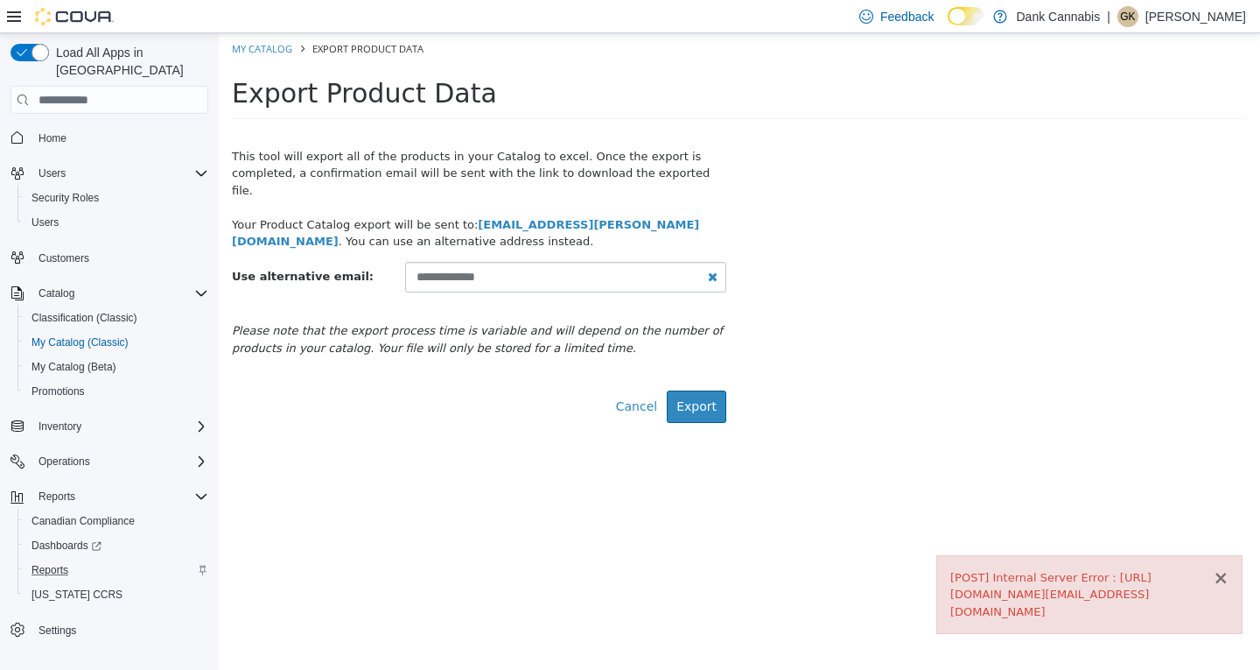
click at [1223, 579] on button "×" at bounding box center [1221, 578] width 16 height 18
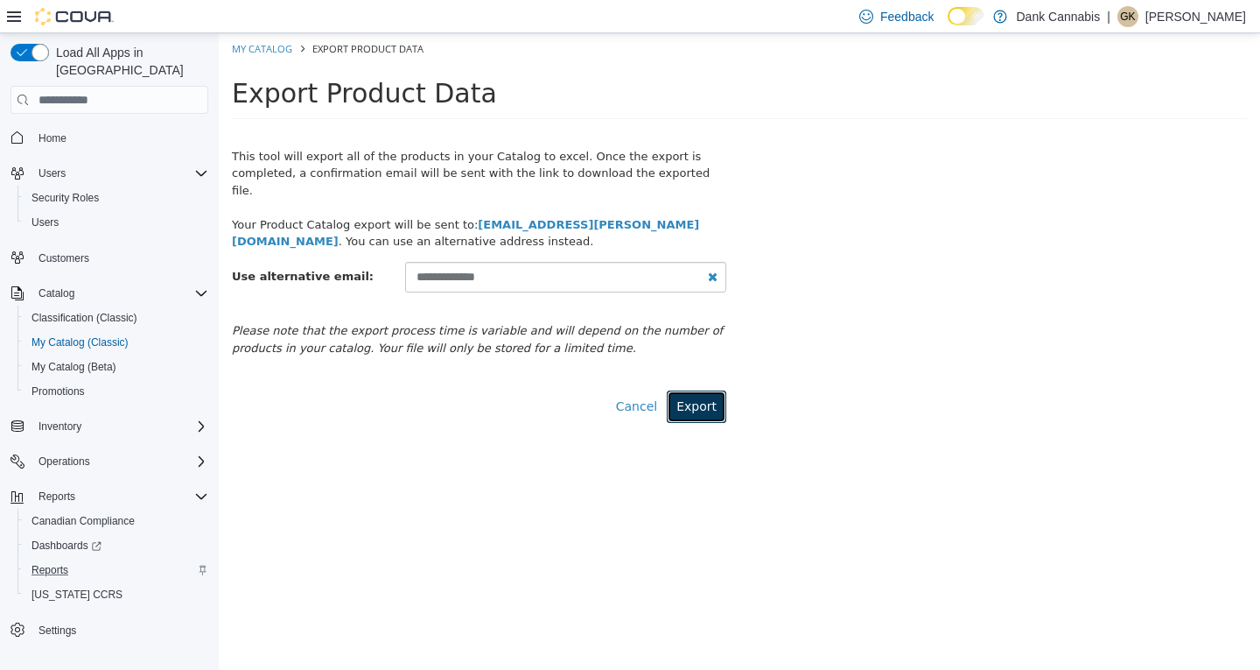
click at [706, 390] on button "Export" at bounding box center [697, 406] width 60 height 32
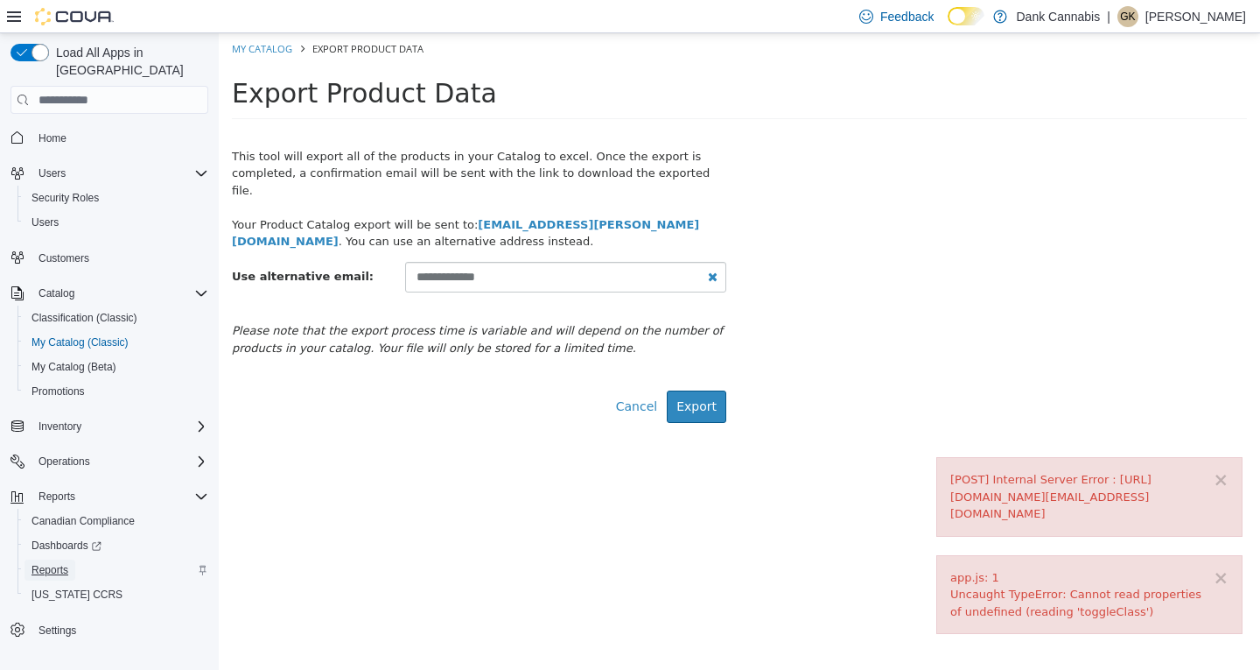
click at [60, 563] on span "Reports" at bounding box center [50, 570] width 37 height 14
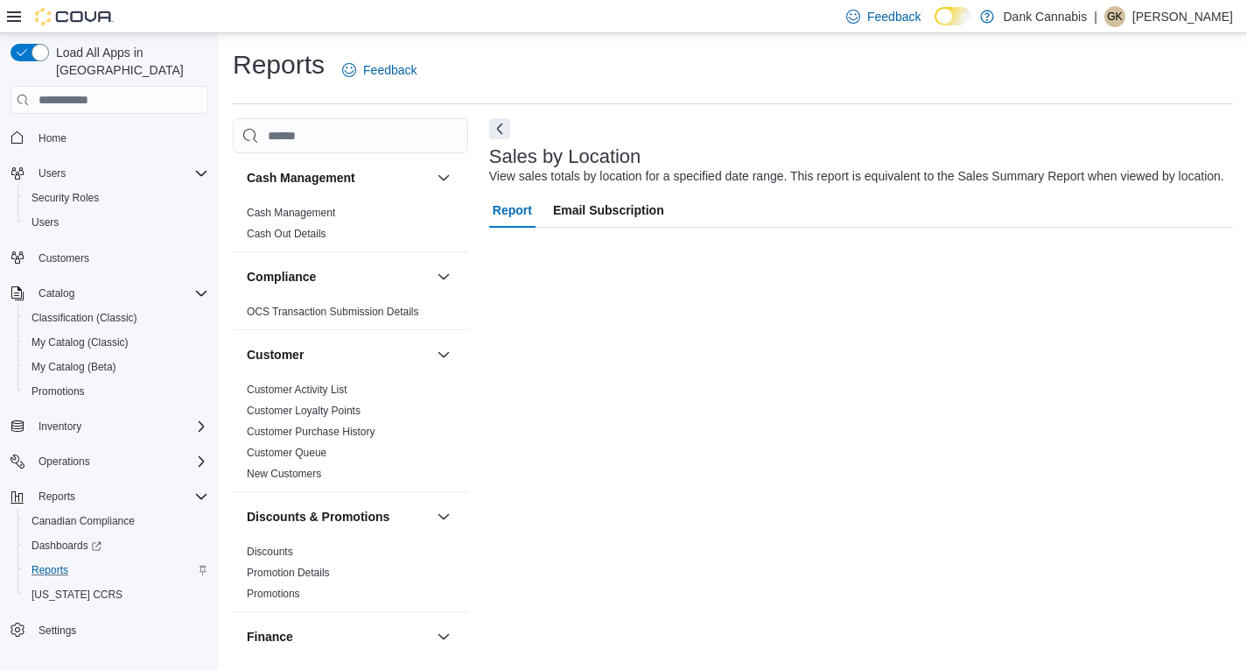
scroll to position [6, 0]
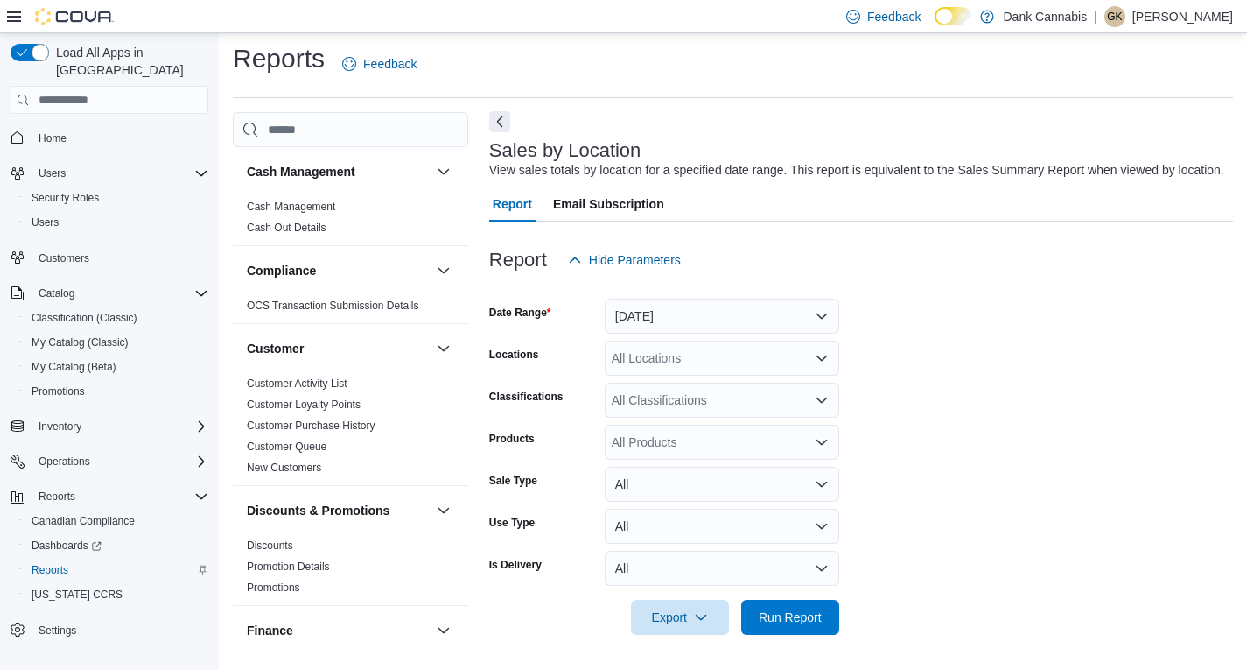
click at [497, 116] on button "Next" at bounding box center [499, 121] width 21 height 21
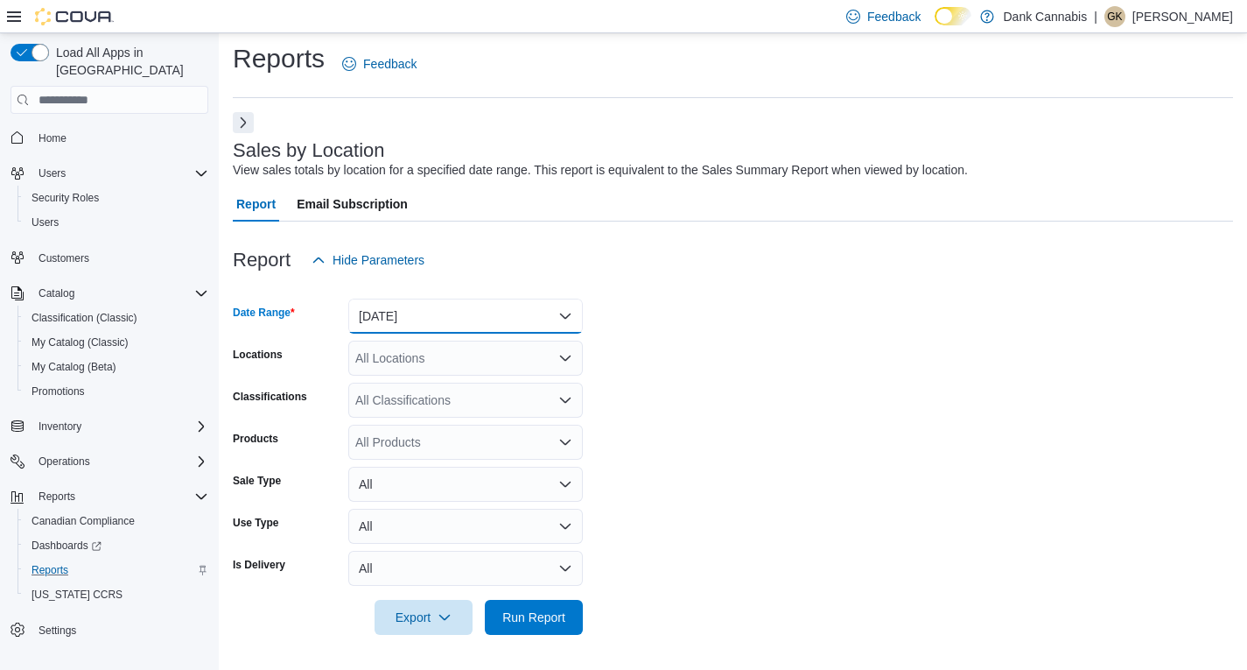
click at [421, 326] on button "[DATE]" at bounding box center [465, 315] width 235 height 35
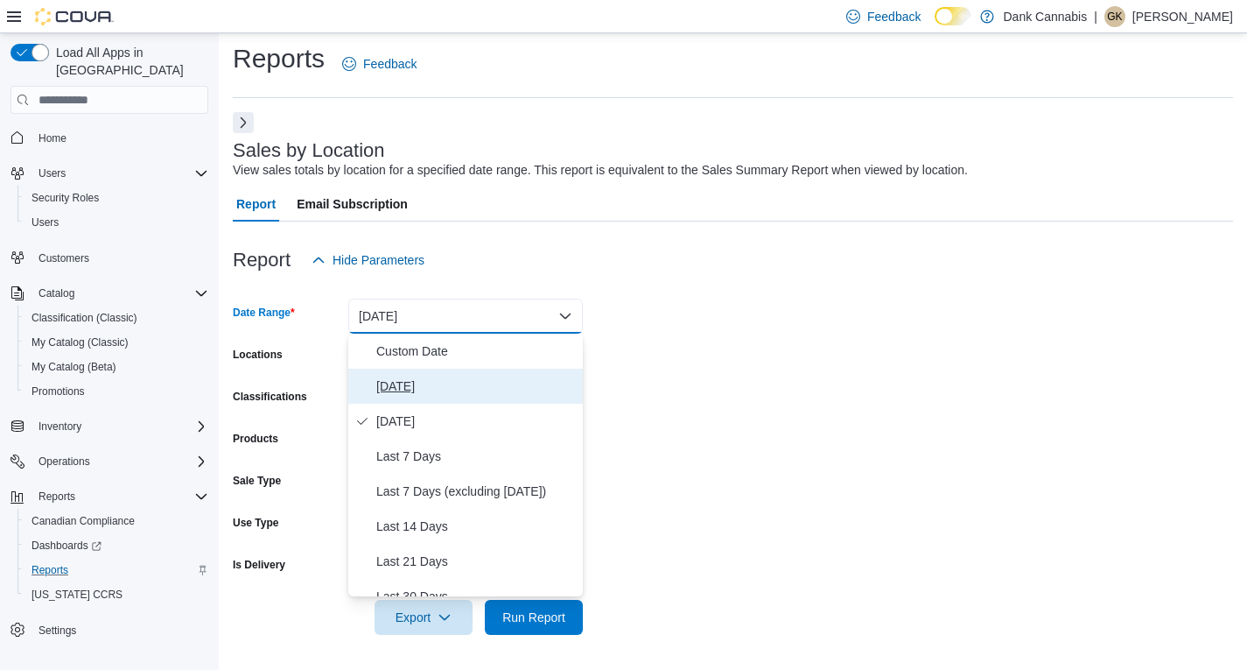
click at [395, 385] on span "[DATE]" at bounding box center [476, 386] width 200 height 21
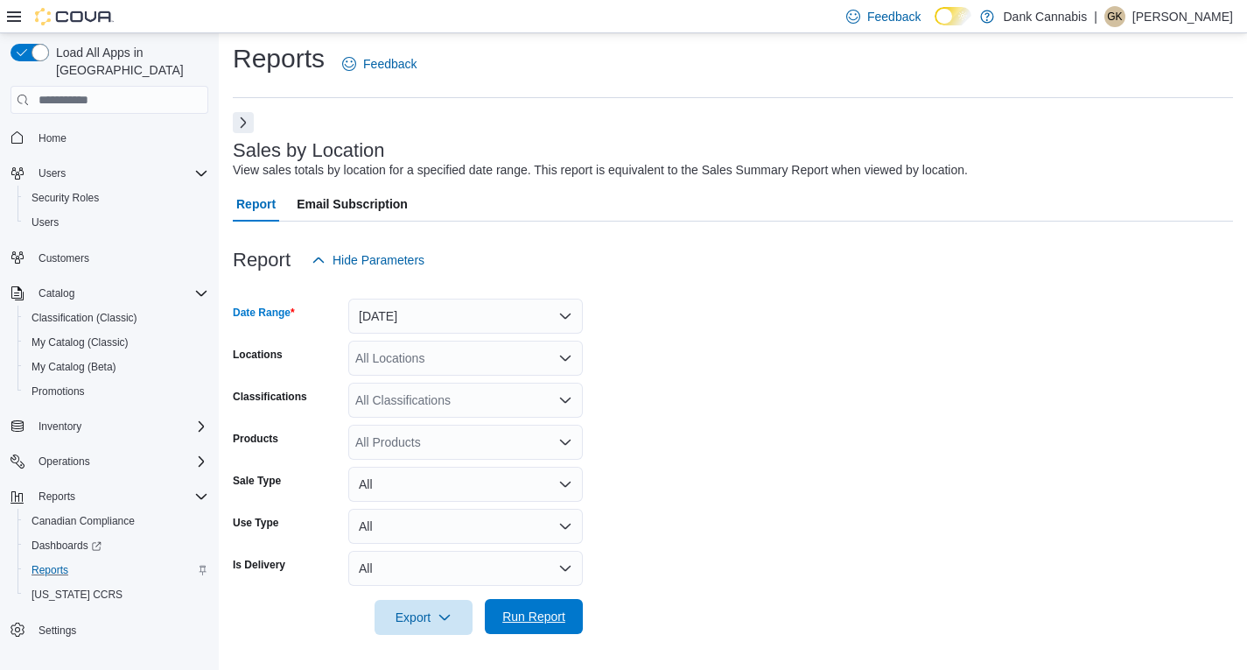
click at [530, 622] on span "Run Report" at bounding box center [533, 616] width 63 height 18
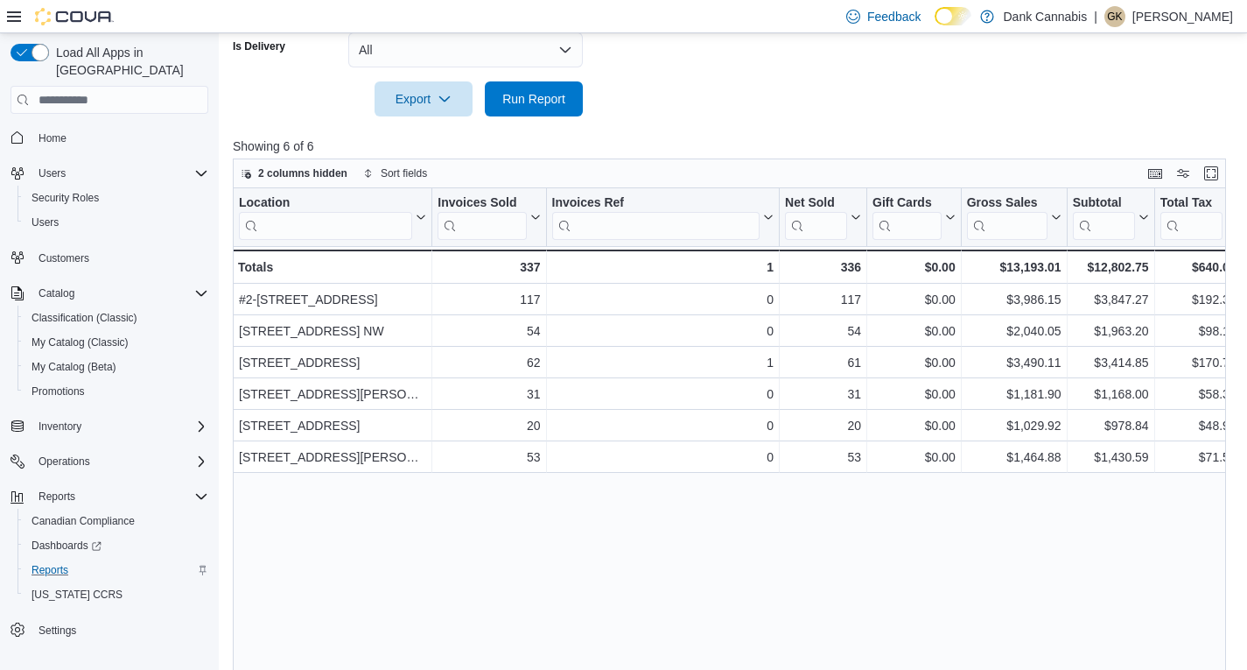
scroll to position [531, 0]
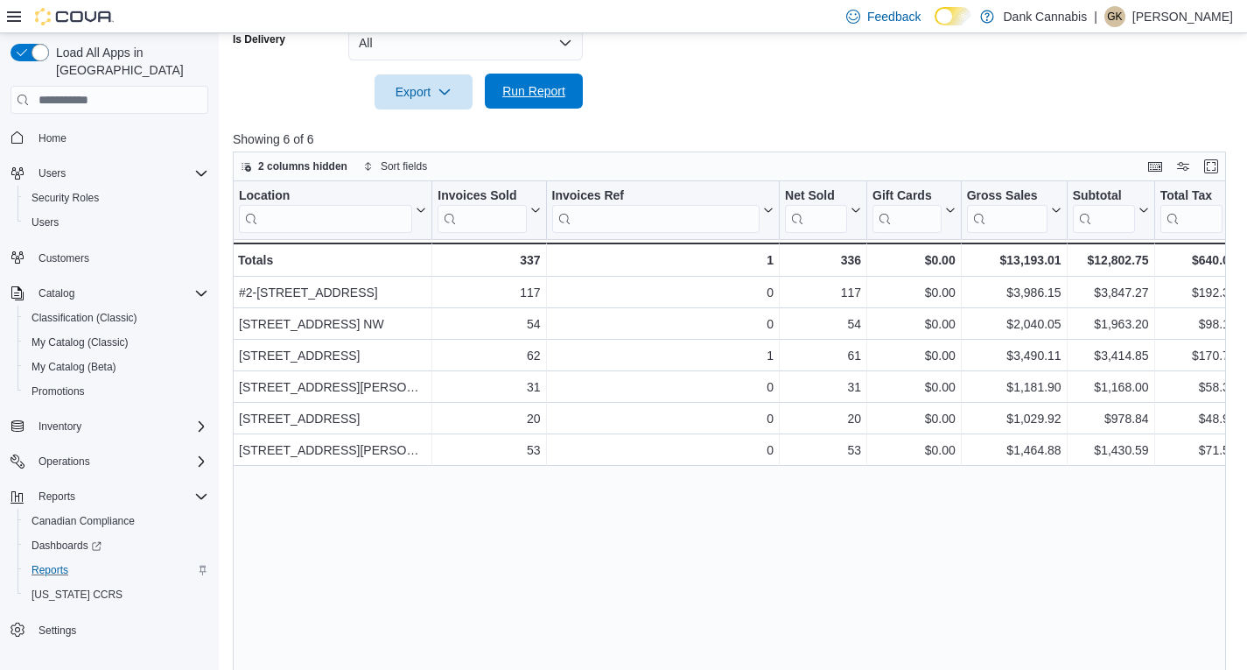
click at [542, 96] on span "Run Report" at bounding box center [533, 91] width 63 height 18
click at [509, 89] on span "Run Report" at bounding box center [533, 91] width 63 height 18
click at [530, 93] on span "Run Report" at bounding box center [533, 91] width 63 height 18
click at [538, 91] on span "Run Report" at bounding box center [533, 91] width 63 height 18
click at [549, 96] on span "Run Report" at bounding box center [533, 91] width 63 height 18
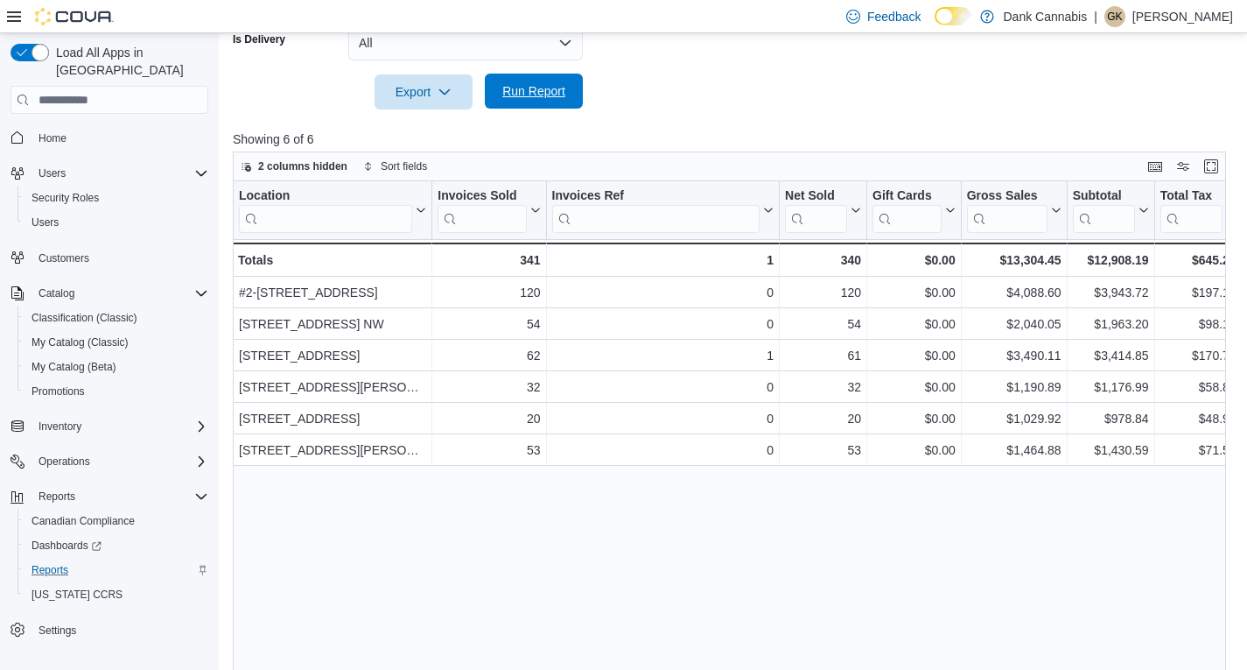
click at [537, 83] on span "Run Report" at bounding box center [533, 91] width 63 height 18
click at [537, 95] on span "Run Report" at bounding box center [533, 91] width 63 height 18
click at [553, 86] on span "Run Report" at bounding box center [533, 91] width 63 height 18
click at [540, 97] on span "Run Report" at bounding box center [533, 91] width 63 height 18
click at [550, 94] on span "Run Report" at bounding box center [533, 91] width 63 height 18
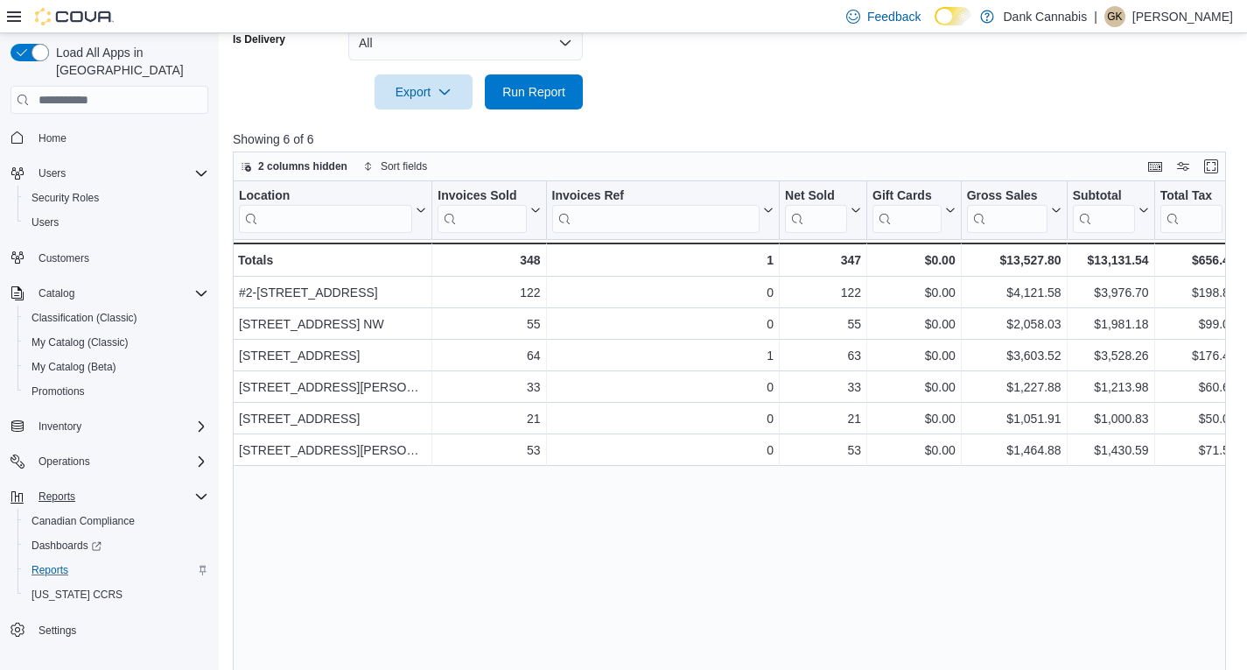
scroll to position [563, 0]
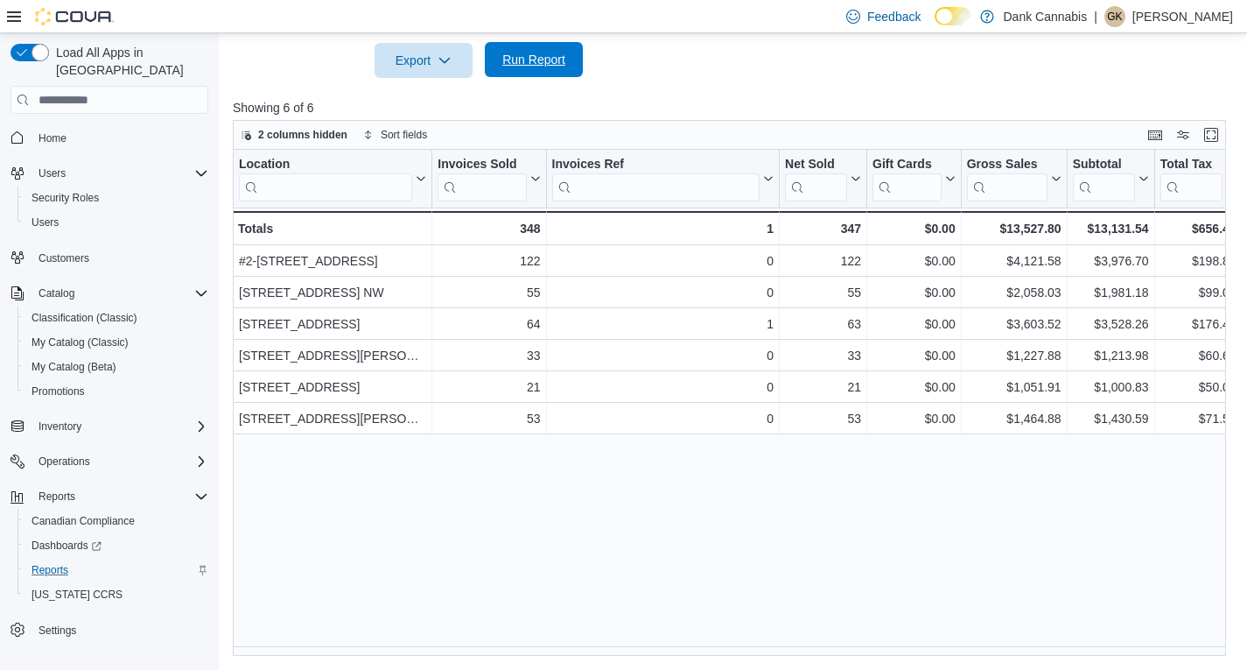
click at [560, 66] on span "Run Report" at bounding box center [533, 60] width 63 height 18
click at [524, 64] on span "Run Report" at bounding box center [533, 60] width 63 height 18
click at [535, 64] on span "Run Report" at bounding box center [533, 60] width 63 height 18
click at [558, 81] on div at bounding box center [734, 88] width 1003 height 21
click at [551, 63] on span "Run Report" at bounding box center [533, 60] width 63 height 18
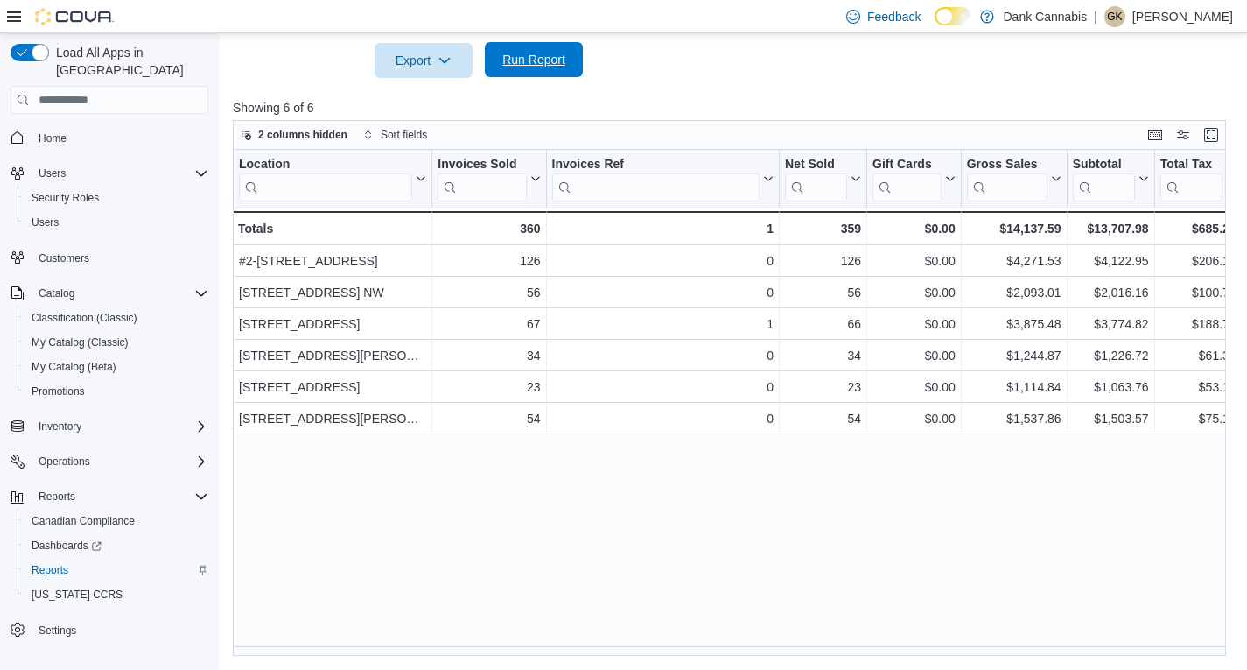
click at [502, 67] on span "Run Report" at bounding box center [533, 60] width 63 height 18
click at [533, 53] on span "Run Report" at bounding box center [533, 60] width 63 height 18
click at [542, 59] on span "Run Report" at bounding box center [533, 60] width 63 height 18
click at [549, 65] on span "Run Report" at bounding box center [533, 60] width 63 height 18
click at [557, 66] on span "Run Report" at bounding box center [533, 60] width 63 height 18
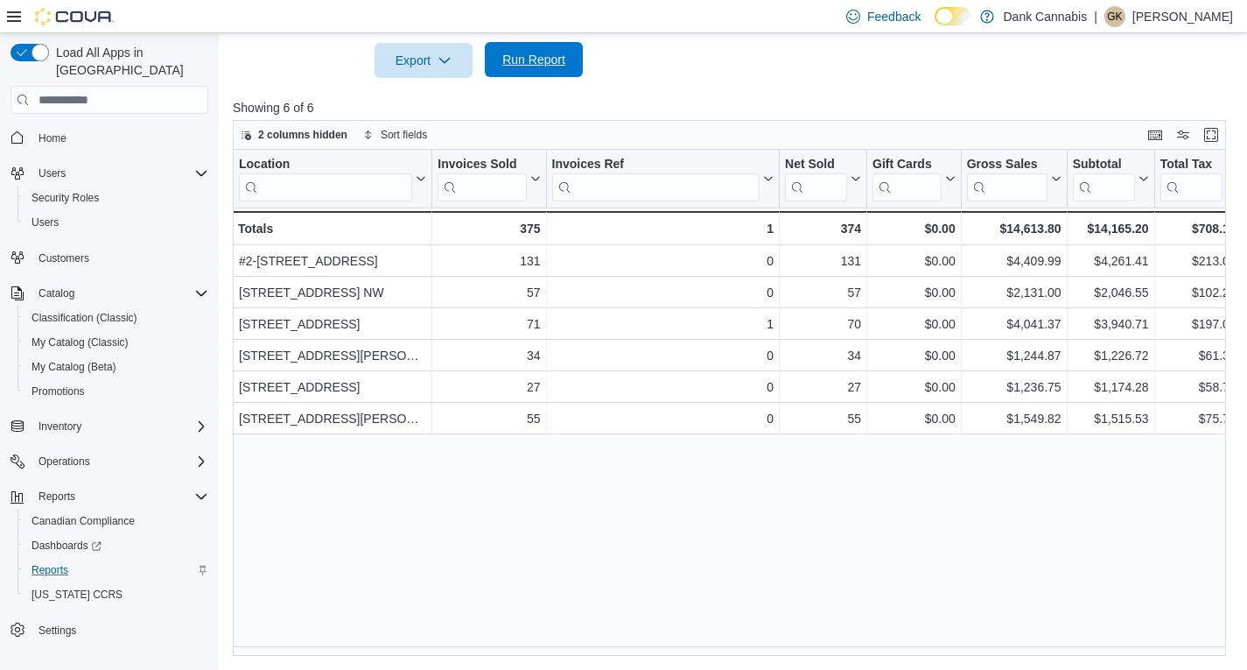
click at [516, 68] on span "Run Report" at bounding box center [533, 60] width 63 height 18
click at [1097, 508] on div "Location Click to view column header actions Invoices Sold Click to view column…" at bounding box center [734, 403] width 1003 height 506
click at [565, 55] on span "Run Report" at bounding box center [533, 60] width 63 height 18
click at [544, 61] on span "Run Report" at bounding box center [533, 60] width 63 height 18
click at [523, 74] on span "Run Report" at bounding box center [533, 59] width 77 height 35
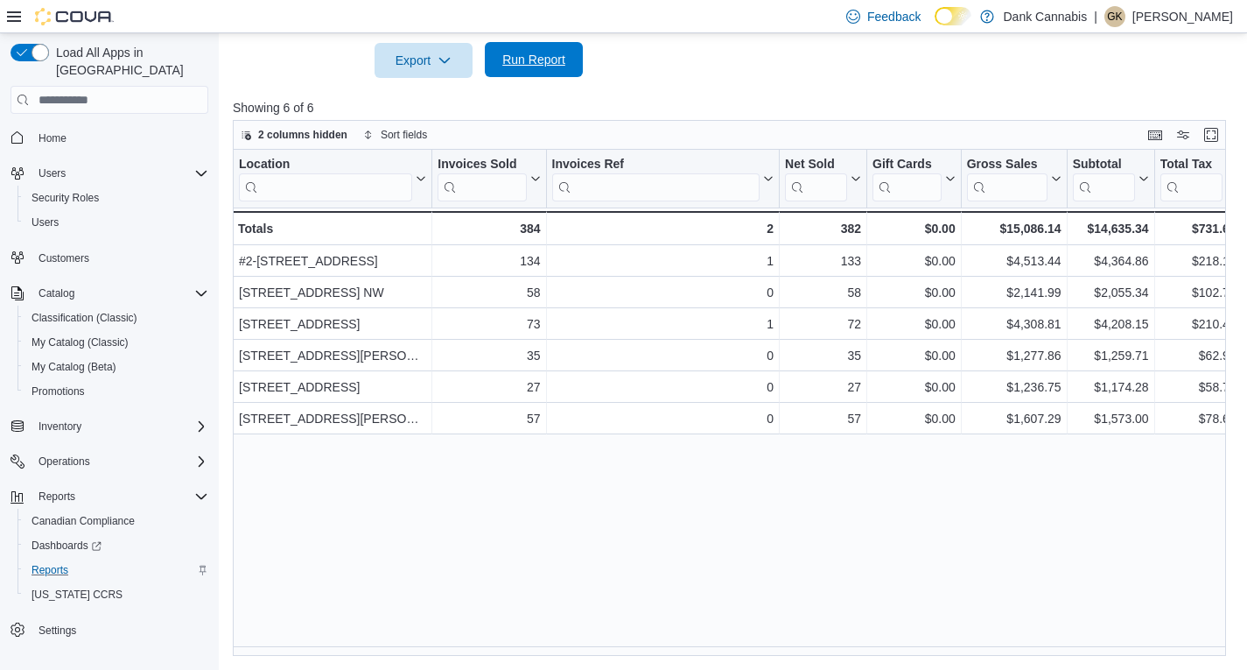
click at [544, 58] on span "Run Report" at bounding box center [533, 60] width 63 height 18
click at [533, 64] on span "Run Report" at bounding box center [533, 60] width 63 height 18
click at [542, 65] on span "Run Report" at bounding box center [533, 60] width 63 height 18
click at [535, 63] on span "Run Report" at bounding box center [533, 60] width 63 height 18
click at [539, 60] on span "Run Report" at bounding box center [533, 60] width 63 height 18
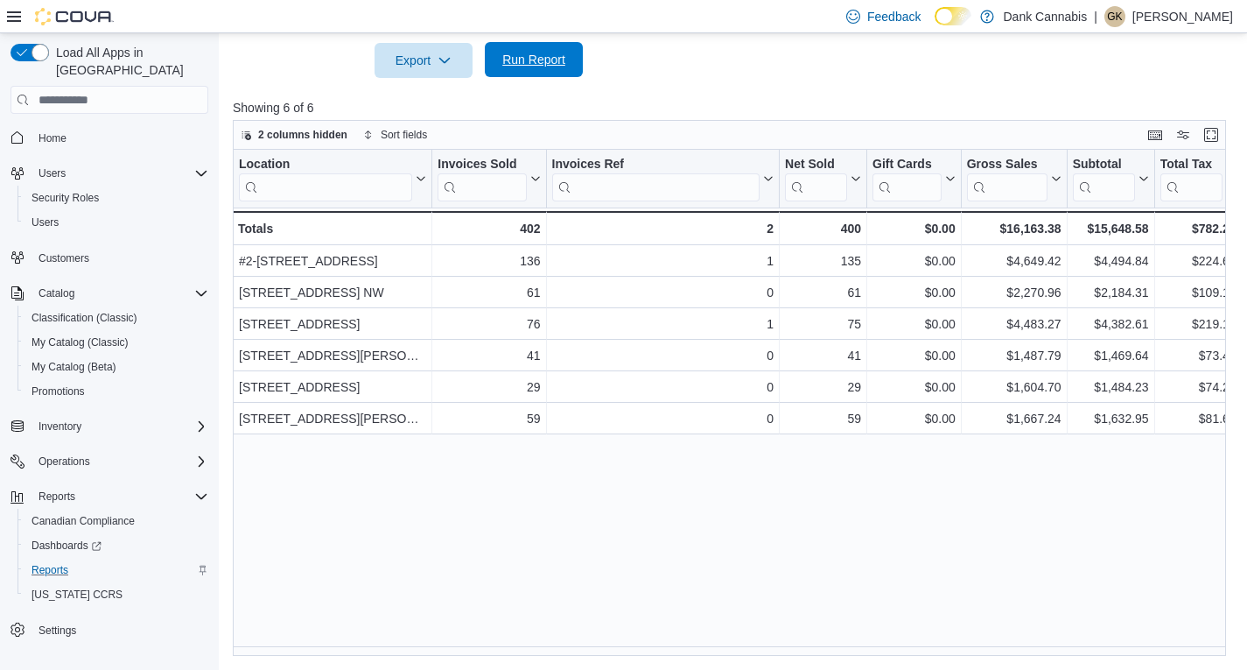
click at [542, 54] on span "Run Report" at bounding box center [533, 60] width 63 height 18
click at [539, 67] on span "Run Report" at bounding box center [533, 60] width 63 height 18
click at [545, 66] on span "Run Report" at bounding box center [533, 60] width 63 height 18
click at [553, 61] on span "Run Report" at bounding box center [533, 60] width 63 height 18
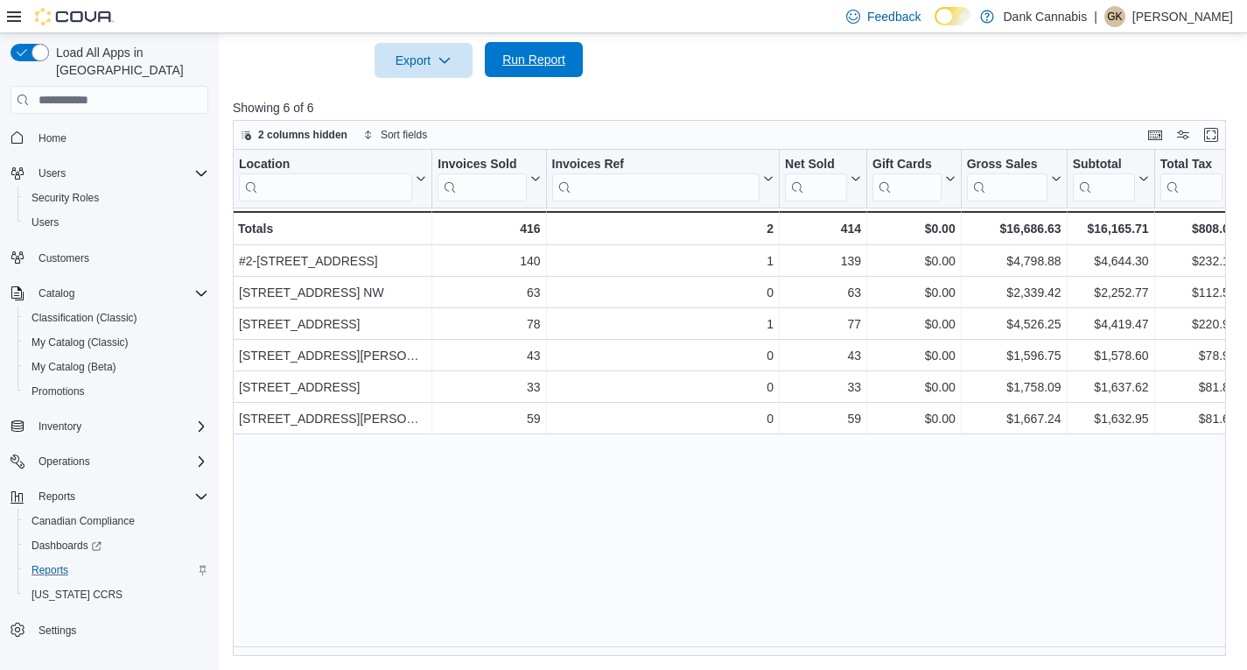
click at [548, 63] on span "Run Report" at bounding box center [533, 60] width 63 height 18
click at [536, 64] on span "Run Report" at bounding box center [533, 60] width 63 height 18
click at [554, 73] on span "Run Report" at bounding box center [533, 59] width 77 height 35
click at [540, 60] on span "Run Report" at bounding box center [533, 60] width 63 height 18
click at [550, 53] on span "Run Report" at bounding box center [533, 60] width 63 height 18
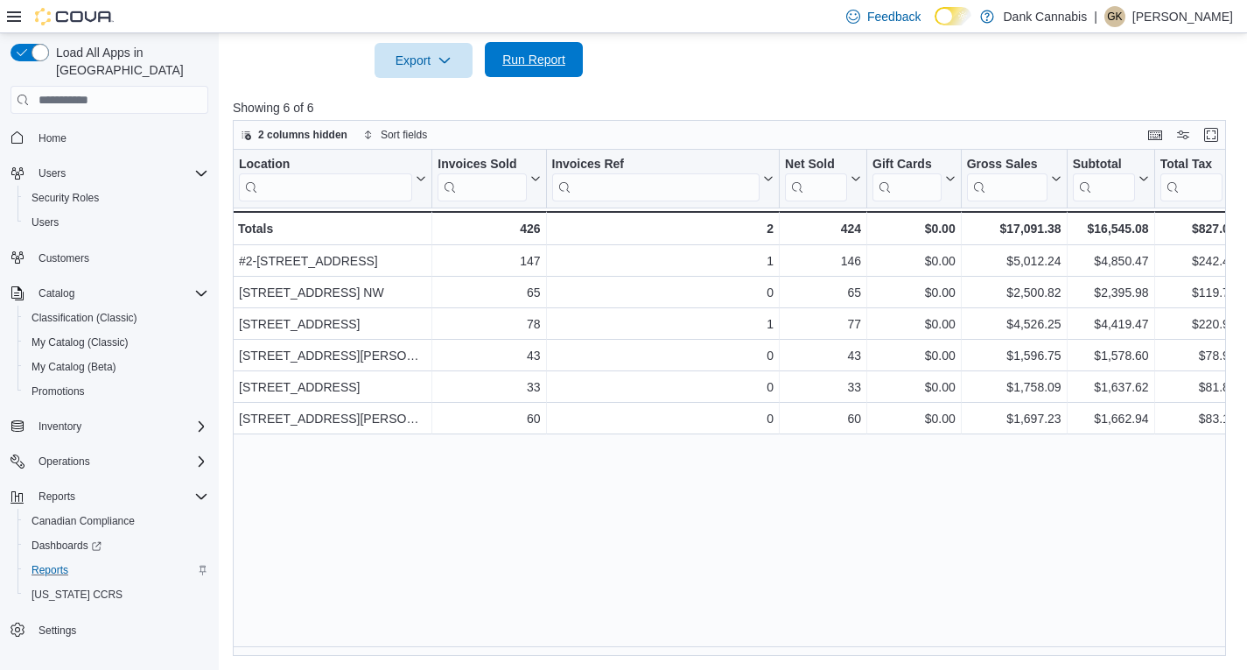
click at [565, 59] on span "Run Report" at bounding box center [533, 60] width 63 height 18
click at [548, 70] on span "Run Report" at bounding box center [533, 59] width 77 height 35
click at [538, 56] on span "Run Report" at bounding box center [533, 60] width 63 height 18
click at [535, 63] on span "Run Report" at bounding box center [533, 60] width 63 height 18
click at [521, 60] on span "Run Report" at bounding box center [533, 60] width 63 height 18
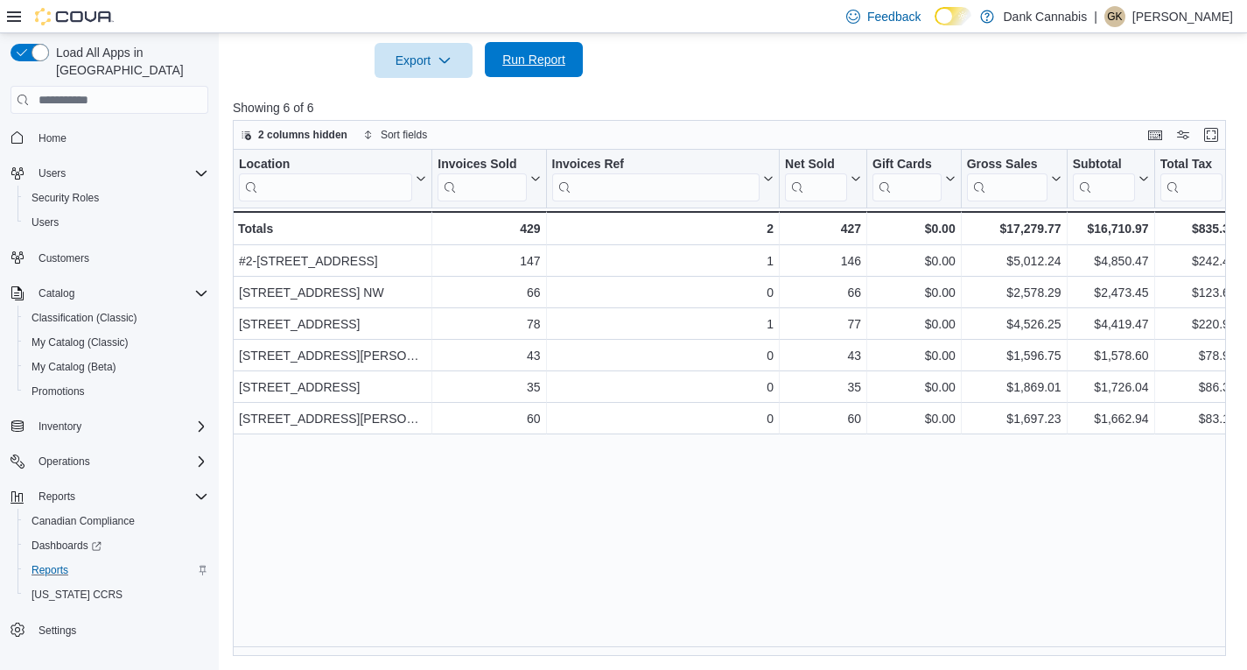
click at [521, 60] on span "Run Report" at bounding box center [533, 60] width 63 height 18
click at [543, 62] on span "Run Report" at bounding box center [533, 60] width 63 height 18
click at [524, 64] on span "Run Report" at bounding box center [533, 60] width 63 height 18
click at [501, 52] on span "Run Report" at bounding box center [533, 59] width 77 height 35
click at [528, 59] on span "Run Report" at bounding box center [533, 60] width 63 height 18
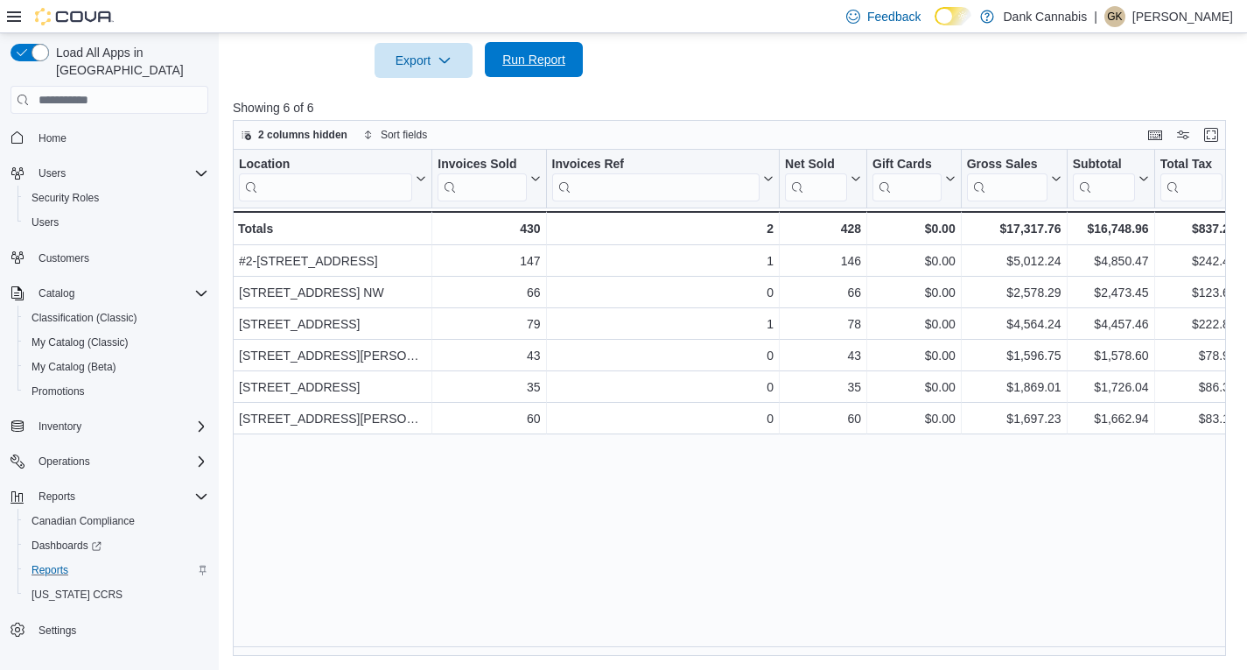
click at [522, 52] on span "Run Report" at bounding box center [533, 60] width 63 height 18
click at [537, 68] on span "Run Report" at bounding box center [533, 59] width 77 height 35
click at [554, 57] on span "Run Report" at bounding box center [533, 60] width 63 height 18
click at [558, 57] on span "Run Report" at bounding box center [533, 60] width 63 height 18
click at [535, 59] on span "Run Report" at bounding box center [533, 60] width 63 height 18
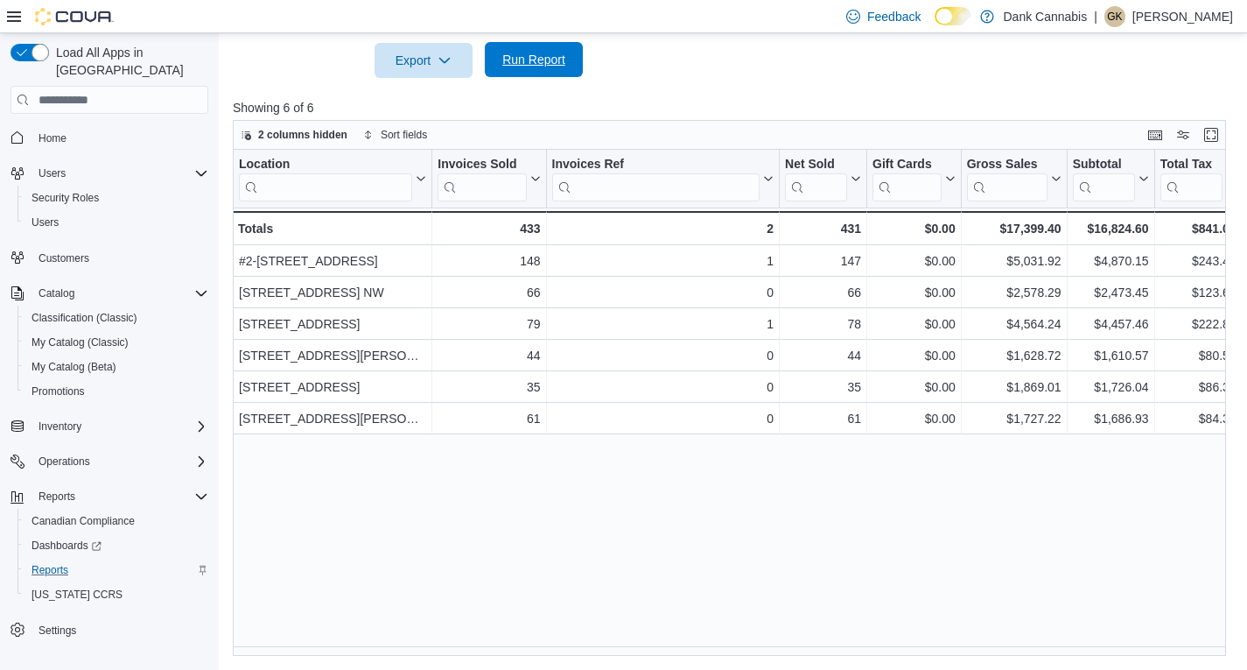
click at [520, 55] on span "Run Report" at bounding box center [533, 60] width 63 height 18
click at [547, 60] on span "Run Report" at bounding box center [533, 60] width 63 height 18
click at [535, 74] on span "Run Report" at bounding box center [533, 59] width 77 height 35
click at [546, 64] on span "Run Report" at bounding box center [533, 60] width 63 height 18
click at [547, 70] on span "Run Report" at bounding box center [533, 59] width 77 height 35
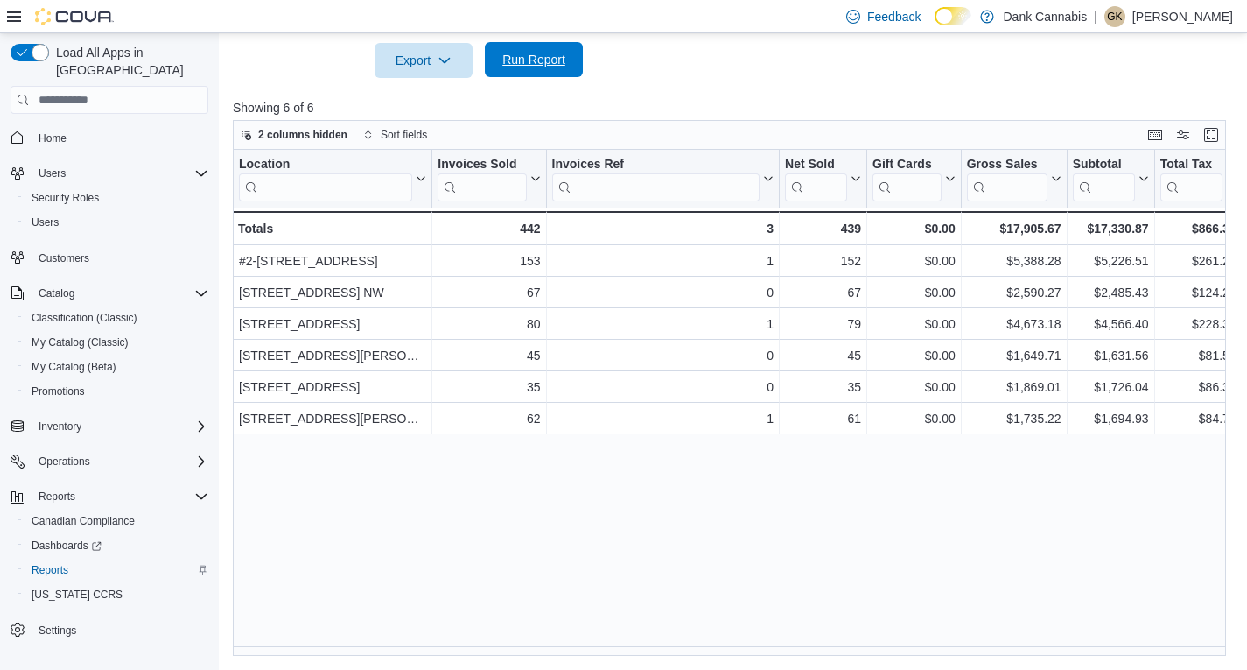
click at [551, 50] on span "Run Report" at bounding box center [533, 59] width 77 height 35
click at [540, 66] on span "Run Report" at bounding box center [533, 60] width 63 height 18
click at [544, 59] on span "Run Report" at bounding box center [533, 60] width 63 height 18
click at [542, 43] on div "Export Run Report" at bounding box center [408, 60] width 350 height 35
click at [542, 51] on span "Run Report" at bounding box center [533, 59] width 77 height 35
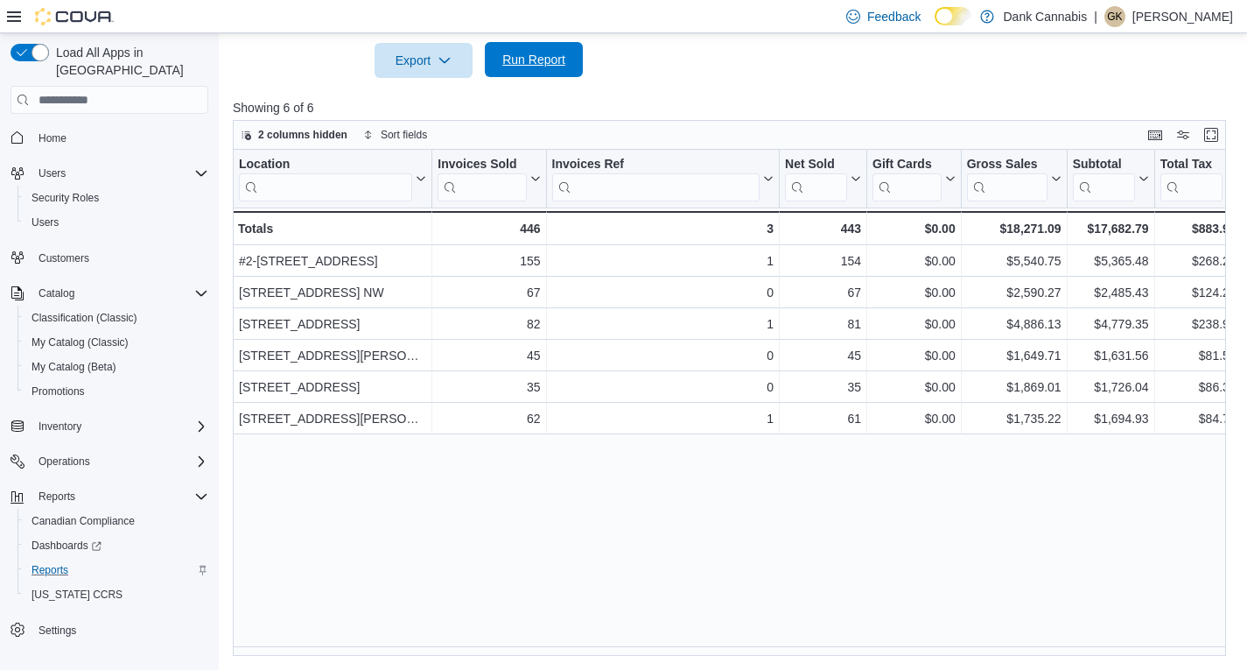
click at [533, 63] on span "Run Report" at bounding box center [533, 60] width 63 height 18
click at [529, 60] on span "Run Report" at bounding box center [533, 60] width 63 height 18
click at [525, 55] on span "Run Report" at bounding box center [533, 60] width 63 height 18
click at [523, 55] on span "Run Report" at bounding box center [533, 60] width 63 height 18
click at [536, 64] on span "Run Report" at bounding box center [533, 60] width 63 height 18
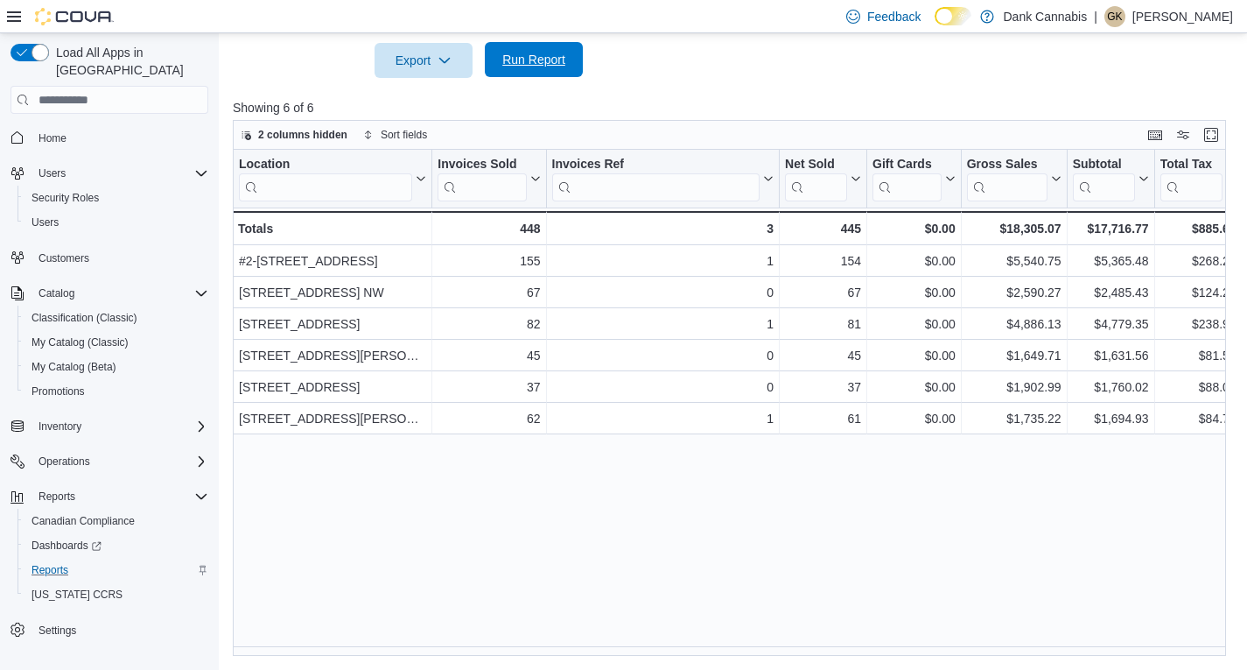
click at [536, 64] on span "Run Report" at bounding box center [533, 60] width 63 height 18
click at [536, 53] on span "Run Report" at bounding box center [533, 60] width 63 height 18
click at [537, 57] on span "Run Report" at bounding box center [533, 60] width 63 height 18
click at [535, 55] on span "Run Report" at bounding box center [533, 60] width 63 height 18
click at [526, 56] on span "Run Report" at bounding box center [533, 60] width 63 height 18
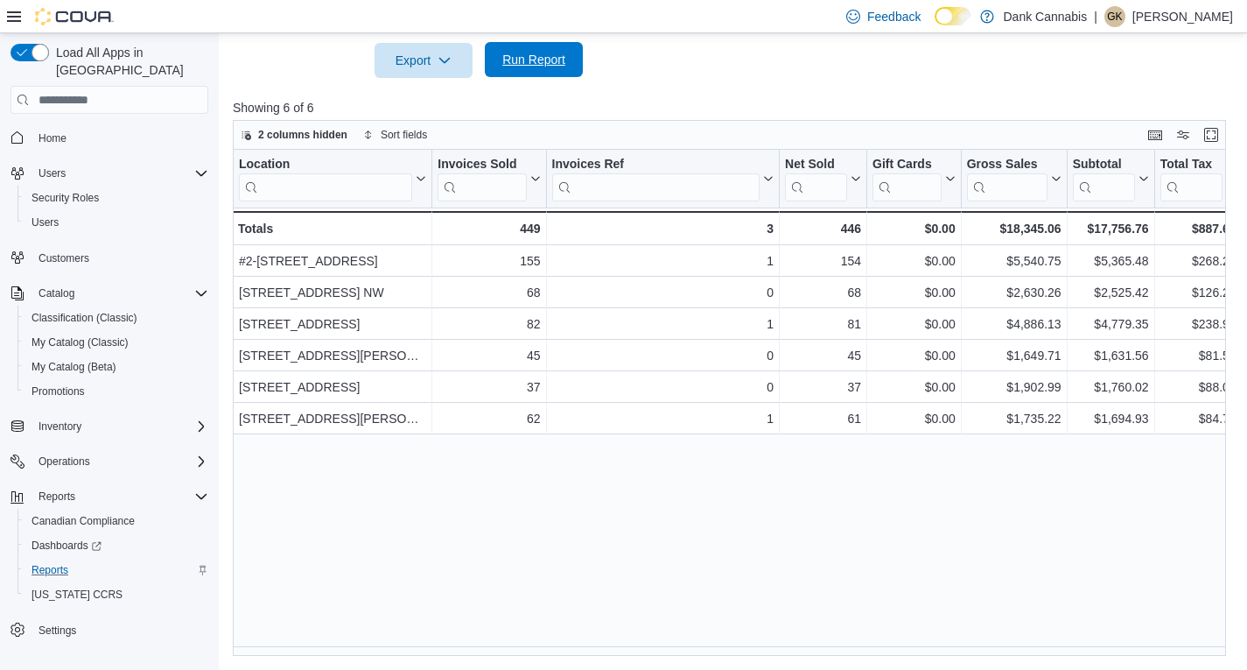
click at [544, 60] on span "Run Report" at bounding box center [533, 60] width 63 height 18
click at [558, 64] on span "Run Report" at bounding box center [533, 60] width 63 height 18
click at [544, 56] on span "Run Report" at bounding box center [533, 60] width 63 height 18
drag, startPoint x: 662, startPoint y: 565, endPoint x: 1089, endPoint y: 579, distance: 427.4
click at [662, 565] on div "Location Click to view column header actions Invoices Sold Click to view column…" at bounding box center [734, 403] width 1003 height 506
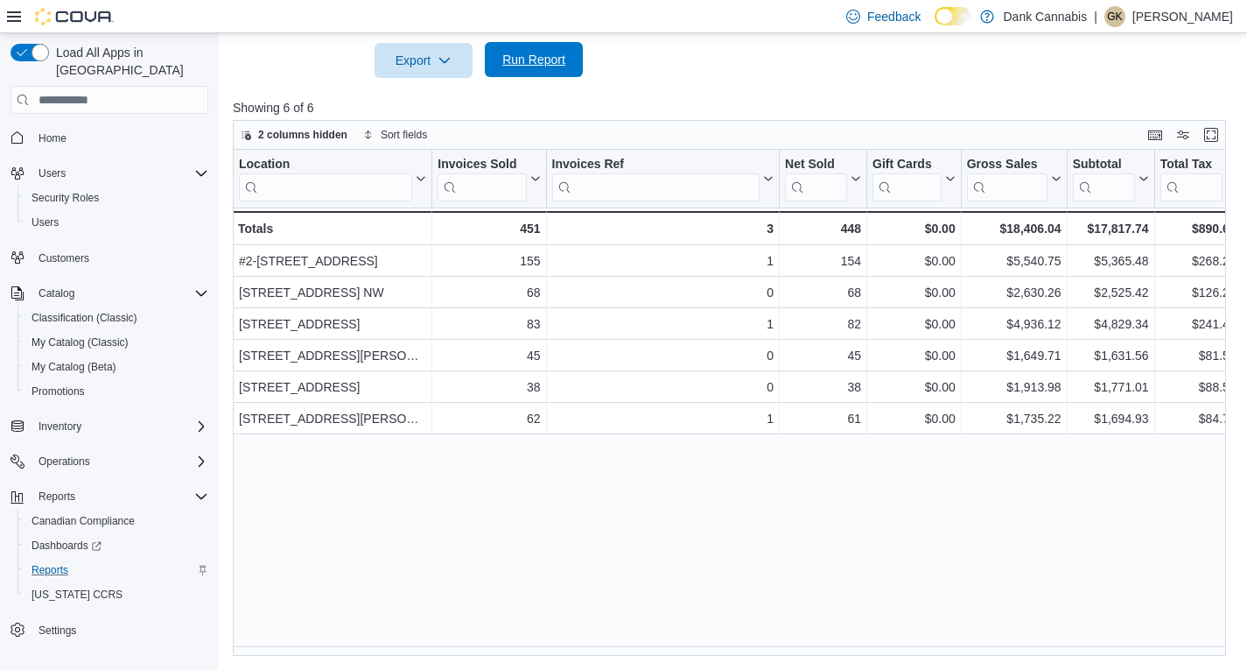
click at [554, 64] on span "Run Report" at bounding box center [533, 60] width 63 height 18
click at [544, 46] on span "Run Report" at bounding box center [533, 59] width 77 height 35
click at [500, 60] on span "Run Report" at bounding box center [533, 59] width 77 height 35
drag, startPoint x: 574, startPoint y: 63, endPoint x: 537, endPoint y: 61, distance: 37.7
click at [537, 61] on span "Run Report" at bounding box center [533, 60] width 63 height 18
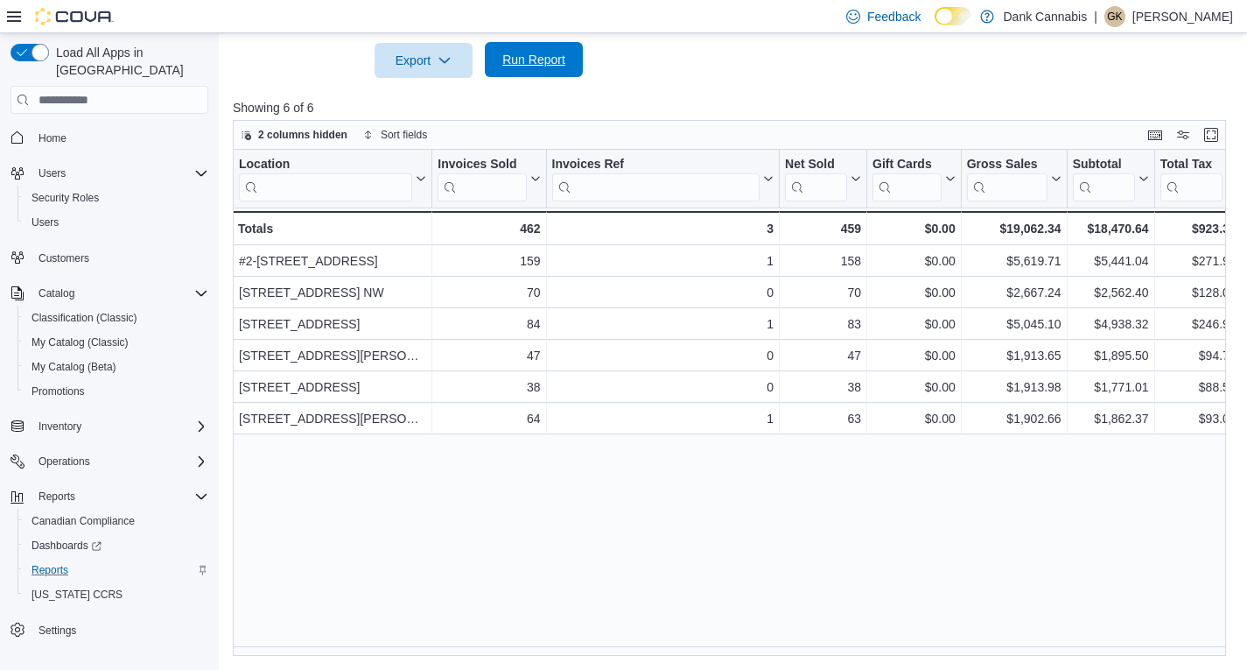
click at [544, 60] on span "Run Report" at bounding box center [533, 60] width 63 height 18
click at [540, 53] on span "Run Report" at bounding box center [533, 60] width 63 height 18
click at [531, 59] on span "Run Report" at bounding box center [533, 60] width 63 height 18
click at [546, 59] on span "Run Report" at bounding box center [533, 60] width 63 height 18
click at [537, 56] on span "Run Report" at bounding box center [533, 60] width 63 height 18
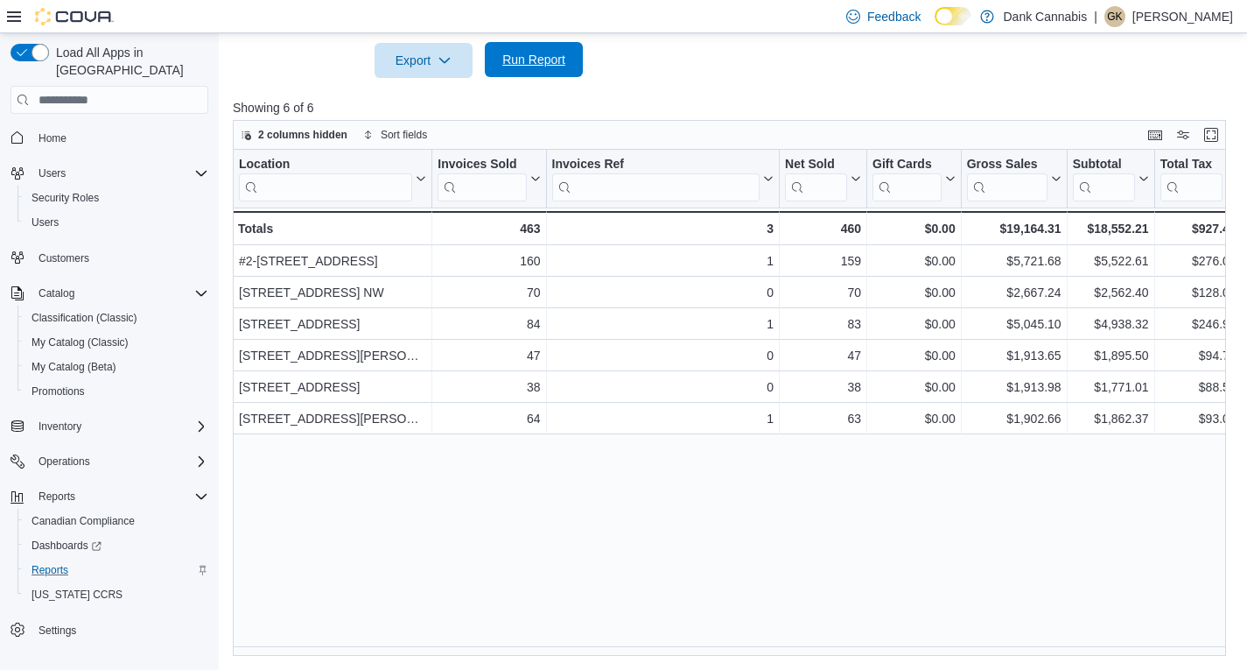
click at [540, 68] on span "Run Report" at bounding box center [533, 59] width 77 height 35
click at [528, 59] on span "Run Report" at bounding box center [533, 60] width 63 height 18
click at [537, 58] on span "Run Report" at bounding box center [533, 60] width 63 height 18
click at [518, 60] on span "Run Report" at bounding box center [533, 60] width 63 height 18
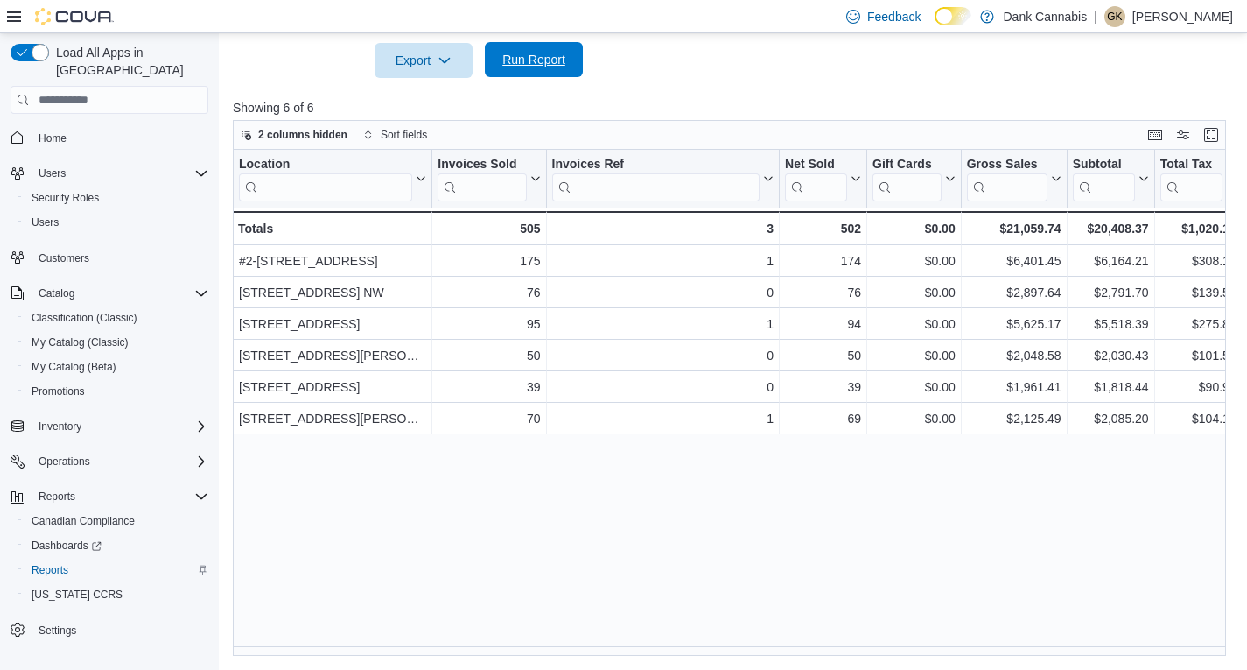
click at [548, 67] on span "Run Report" at bounding box center [533, 60] width 63 height 18
click at [515, 68] on span "Run Report" at bounding box center [533, 59] width 77 height 35
click at [537, 64] on span "Run Report" at bounding box center [533, 60] width 63 height 18
click at [554, 66] on span "Run Report" at bounding box center [533, 60] width 63 height 18
click at [551, 62] on span "Run Report" at bounding box center [533, 60] width 63 height 18
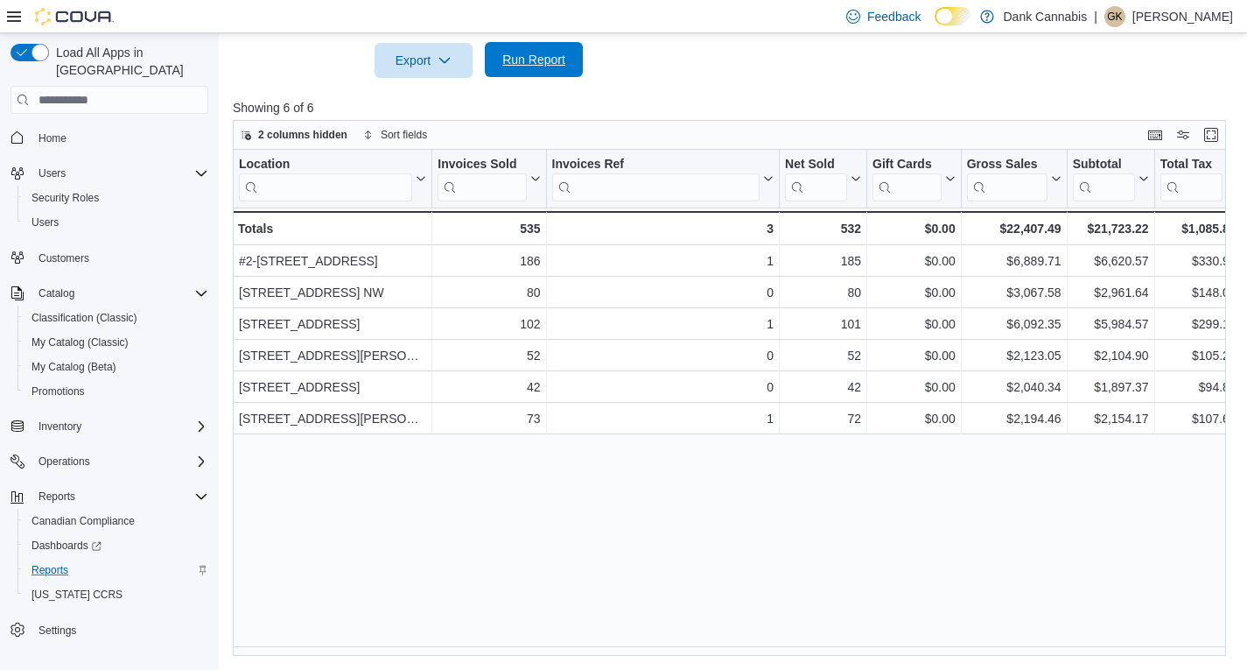
click at [554, 65] on span "Run Report" at bounding box center [533, 60] width 63 height 18
click at [570, 56] on span "Run Report" at bounding box center [533, 59] width 77 height 35
click at [549, 60] on span "Run Report" at bounding box center [533, 60] width 63 height 18
click at [519, 62] on span "Run Report" at bounding box center [533, 60] width 63 height 18
click at [527, 65] on span "Run Report" at bounding box center [533, 60] width 63 height 18
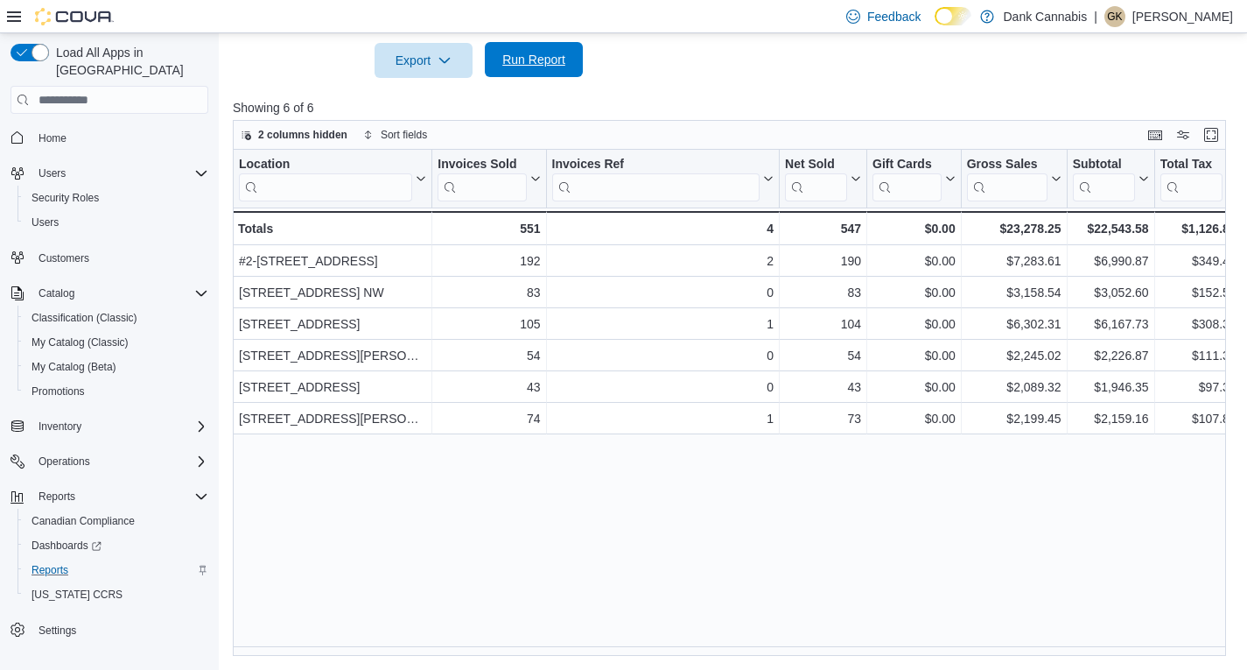
click at [503, 52] on span "Run Report" at bounding box center [533, 59] width 77 height 35
